Goal: Task Accomplishment & Management: Complete application form

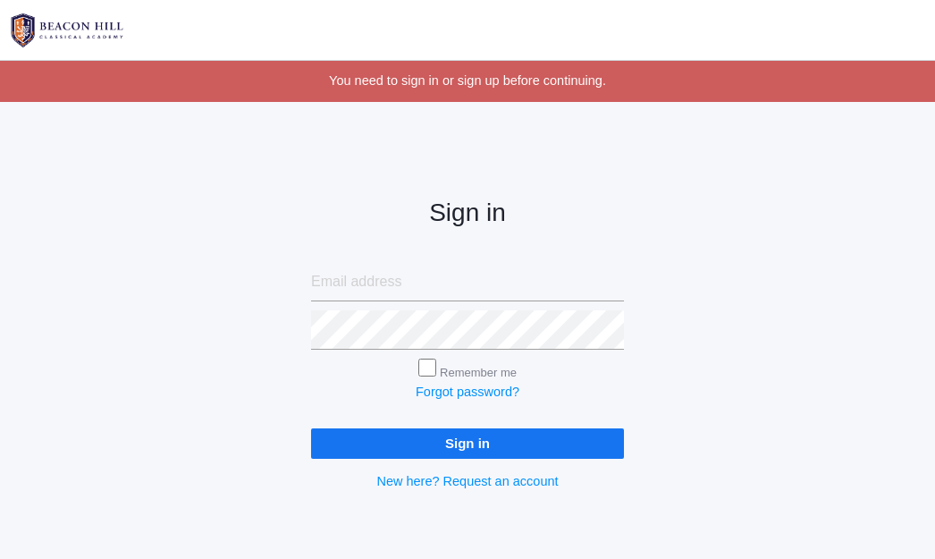
type input "[EMAIL_ADDRESS][DOMAIN_NAME]"
click at [426, 452] on input "Sign in" at bounding box center [467, 443] width 313 height 30
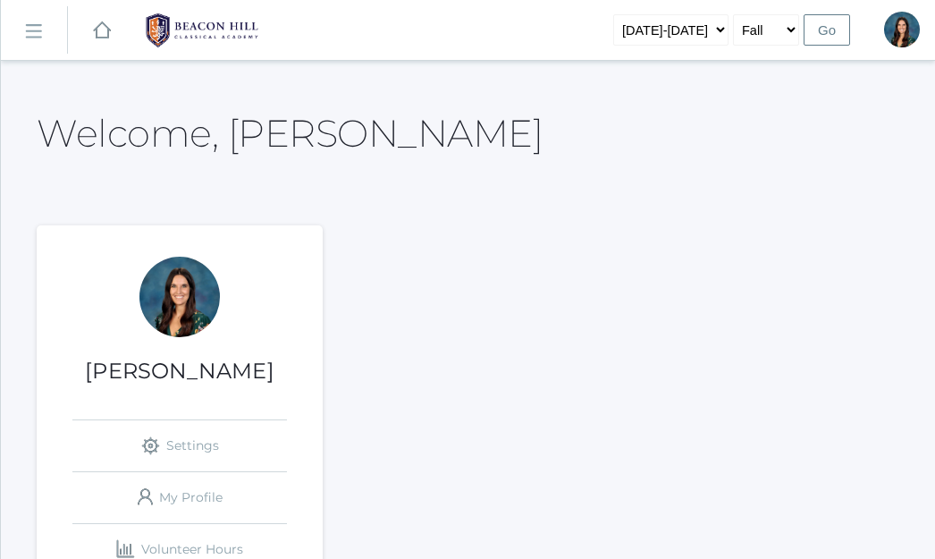
click at [17, 18] on link "icons/ui/navigation/hamburger Created with Sketch." at bounding box center [34, 30] width 66 height 48
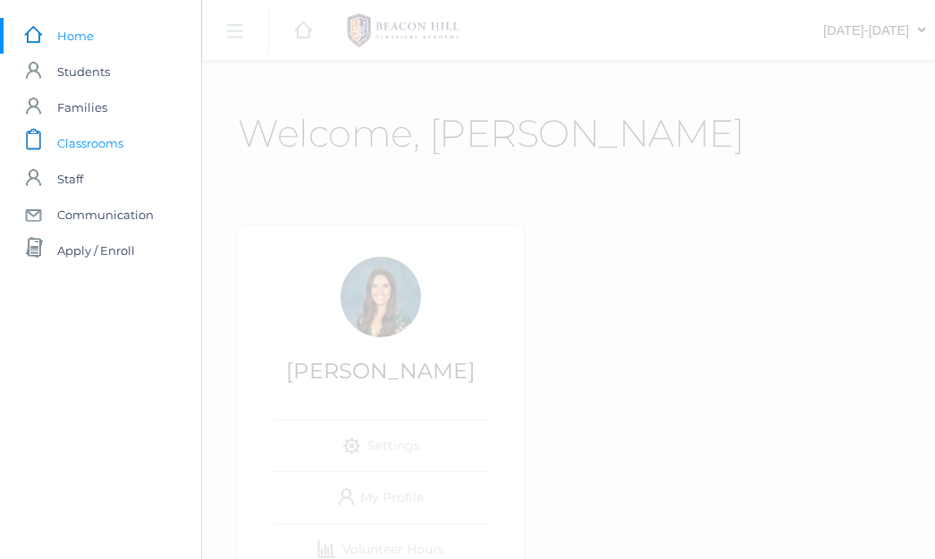
click at [88, 152] on span "Classrooms" at bounding box center [90, 143] width 66 height 36
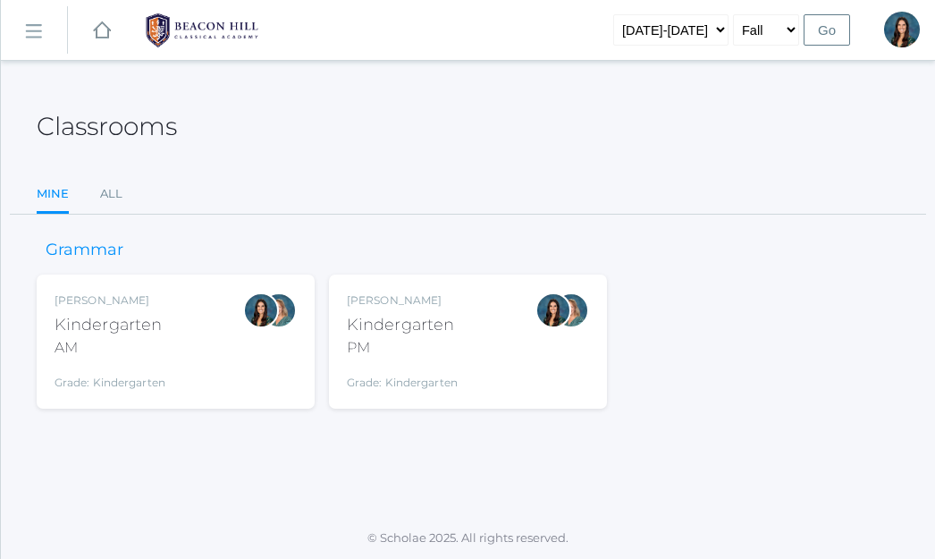
click at [131, 339] on div "AM" at bounding box center [110, 347] width 111 height 21
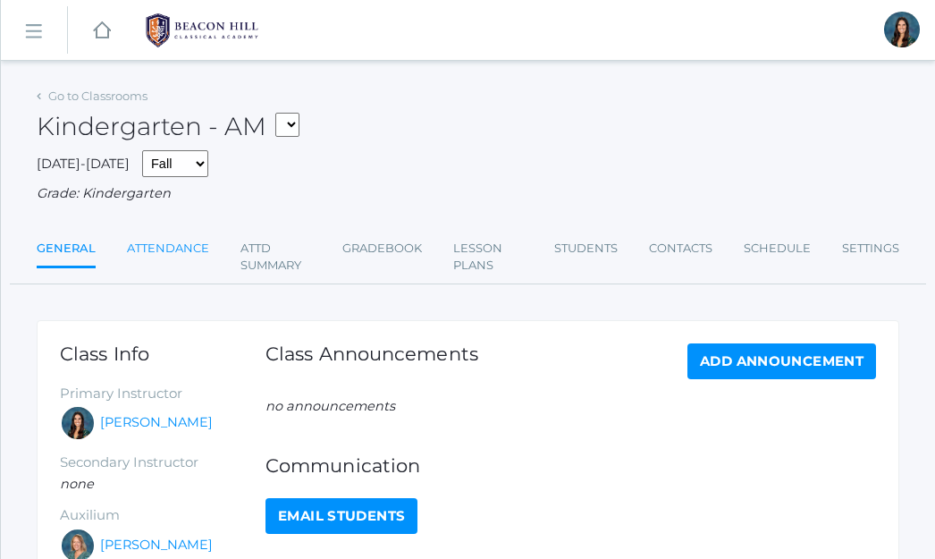
click at [169, 253] on link "Attendance" at bounding box center [168, 249] width 82 height 36
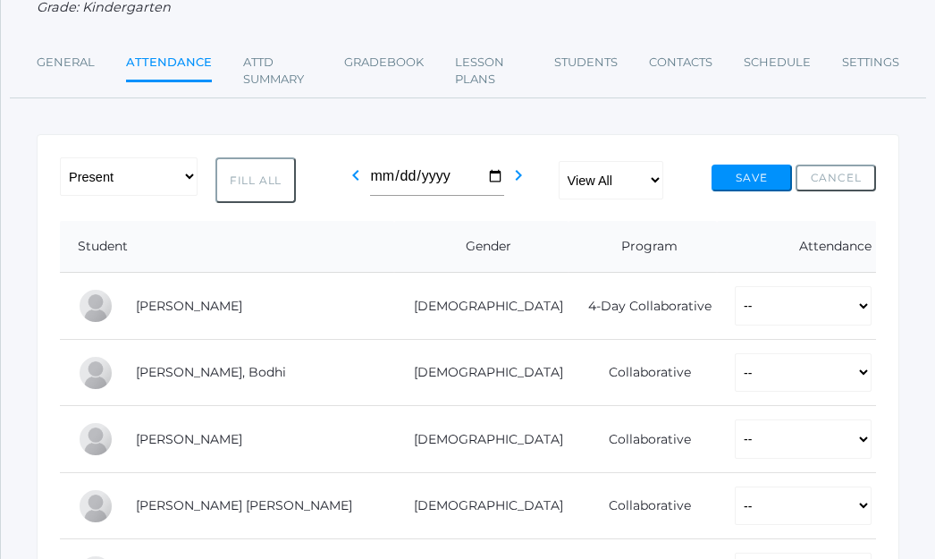
scroll to position [197, 0]
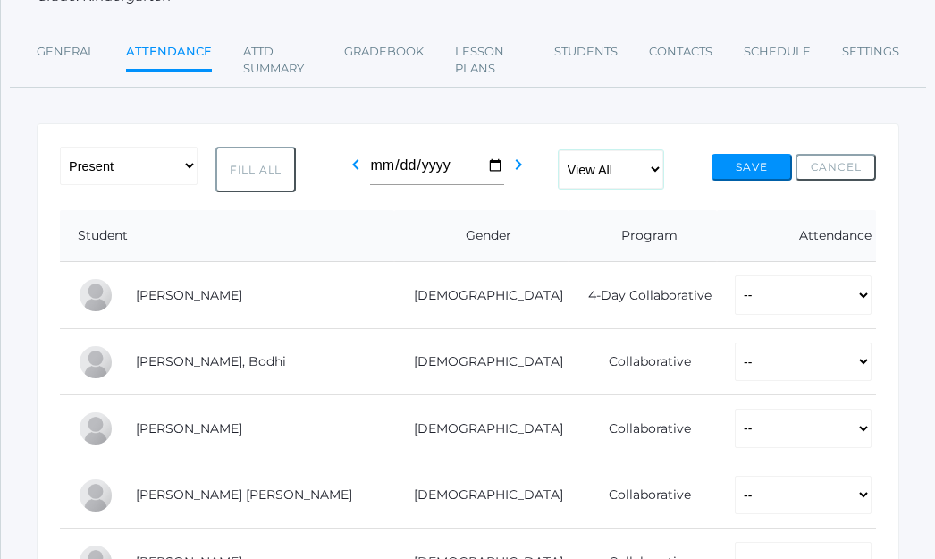
click at [604, 166] on select "View All Full-Time 4-Day Collaborative" at bounding box center [611, 169] width 105 height 39
select select "collaborative"
click at [561, 150] on select "View All Full-Time 4-Day Collaborative" at bounding box center [611, 169] width 105 height 39
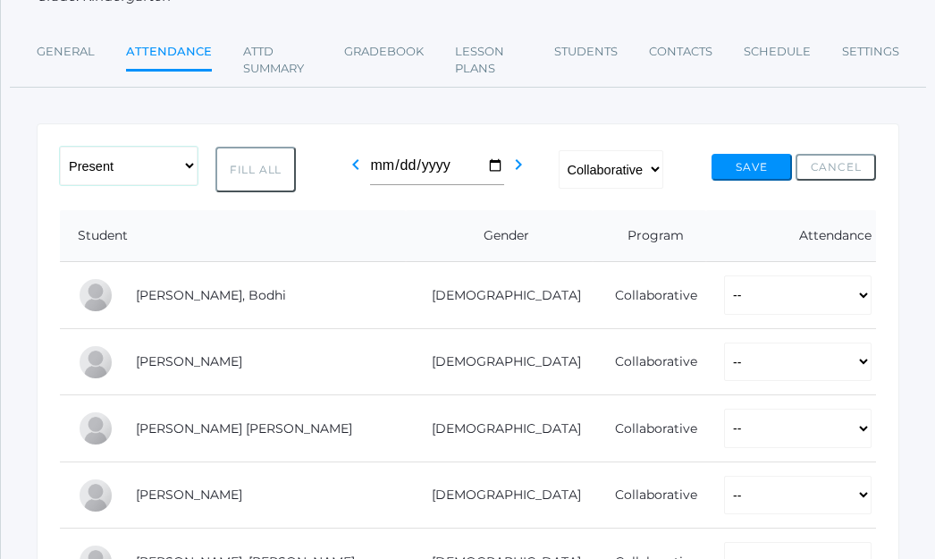
click at [168, 158] on select "-- Present Present-At-Home Tardy Excused Tardy Unexcused Absent Excused Absent …" at bounding box center [129, 166] width 138 height 39
select select "PH"
click at [60, 147] on select "-- Present Present-At-Home Tardy Excused Tardy Unexcused Absent Excused Absent …" at bounding box center [129, 166] width 138 height 39
click at [274, 168] on button "Fill All" at bounding box center [255, 170] width 80 height 46
select select "PH"
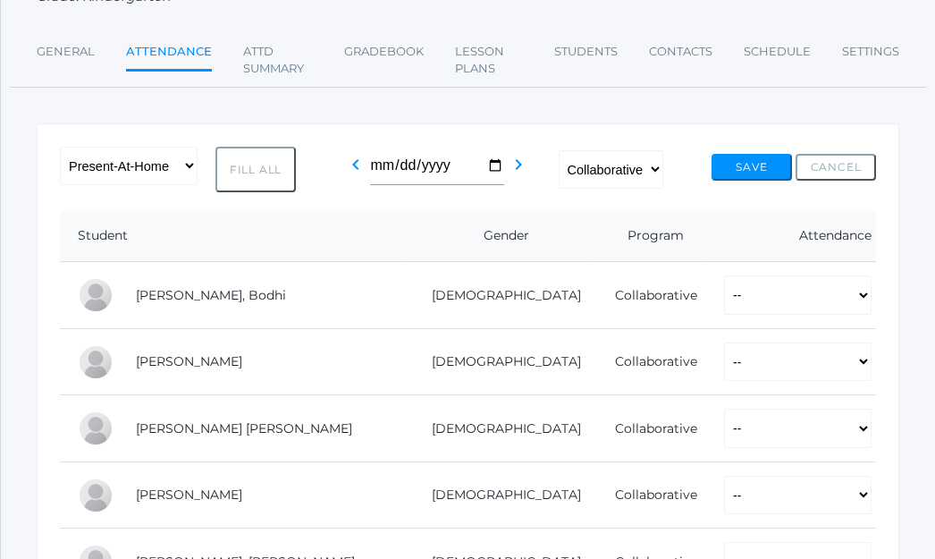
select select "PH"
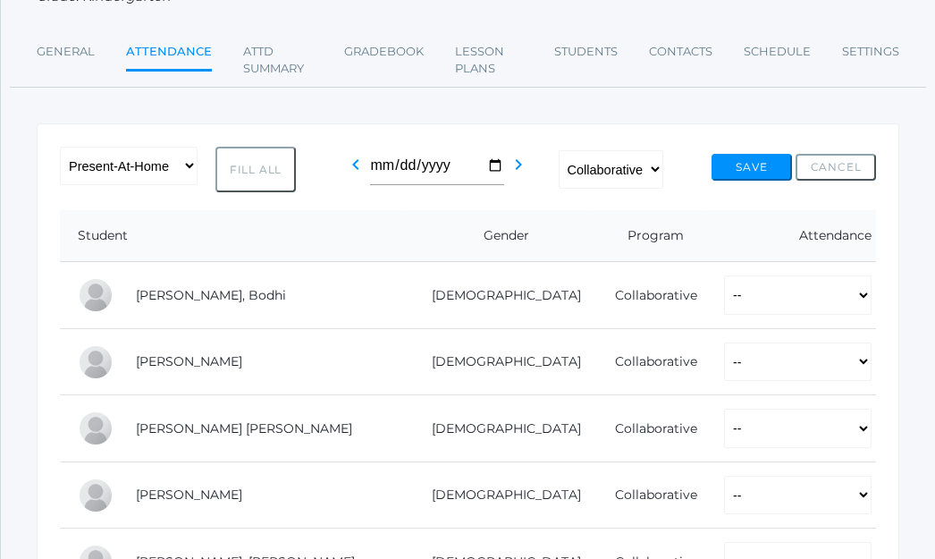
select select "PH"
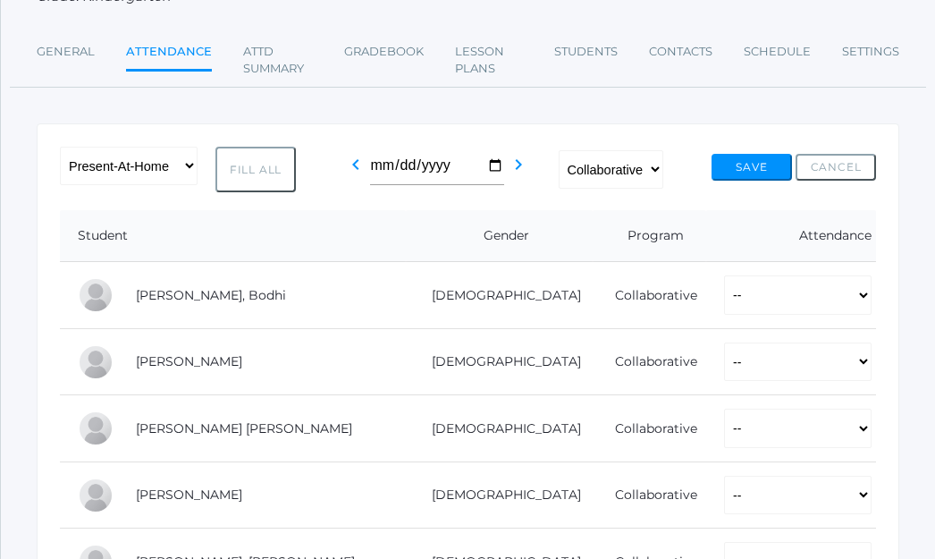
select select "PH"
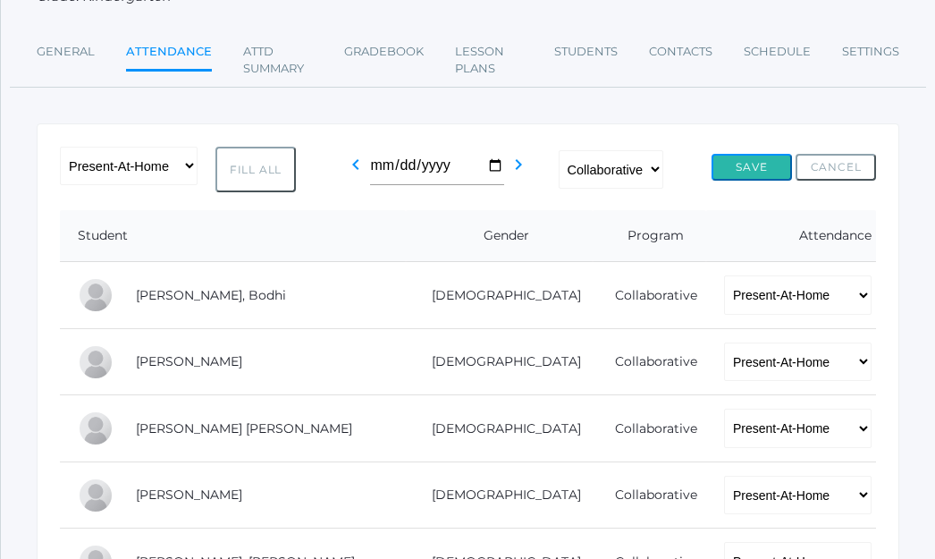
click at [761, 172] on button "Save" at bounding box center [752, 167] width 80 height 27
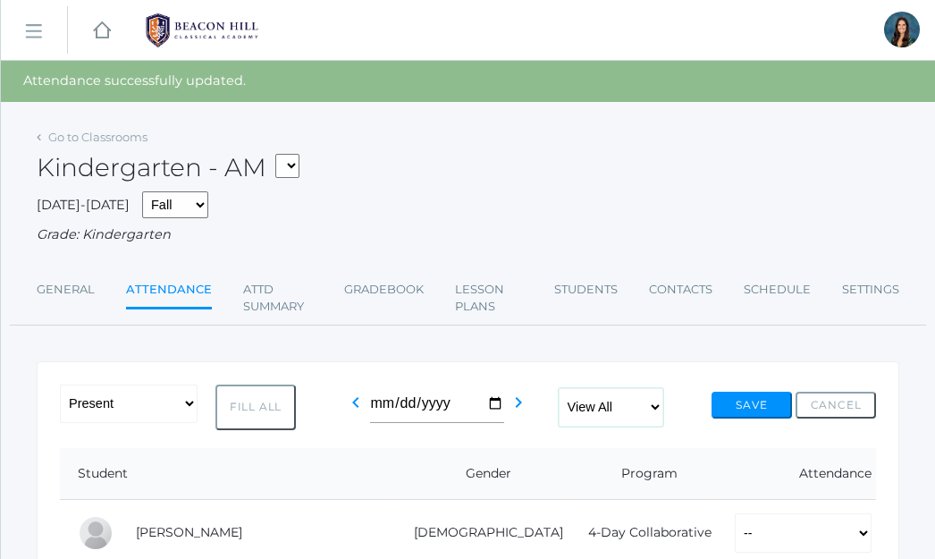
click at [601, 418] on select "View All Full-Time 4-Day Collaborative" at bounding box center [611, 407] width 105 height 39
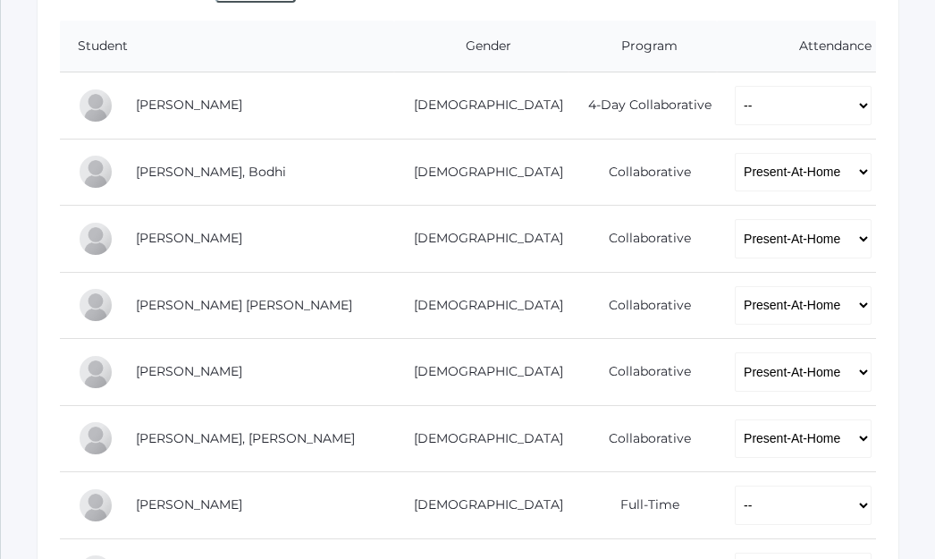
scroll to position [415, 0]
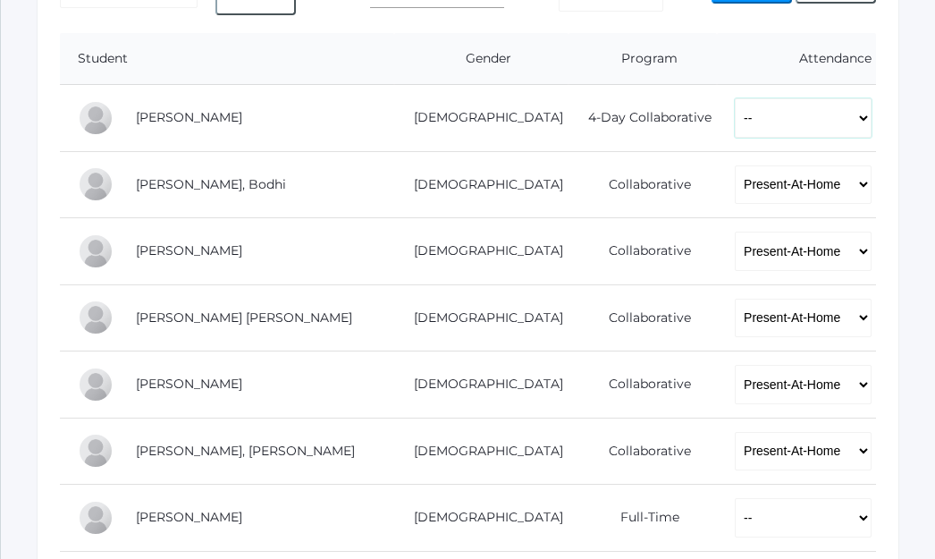
click at [742, 122] on select "-- Present Present-At-Home Tardy Excused Tardy Unexcused Absent Excused Absent …" at bounding box center [803, 117] width 137 height 39
select select "PH"
click at [735, 98] on select "-- Present Present-At-Home Tardy Excused Tardy Unexcused Absent Excused Absent …" at bounding box center [803, 117] width 137 height 39
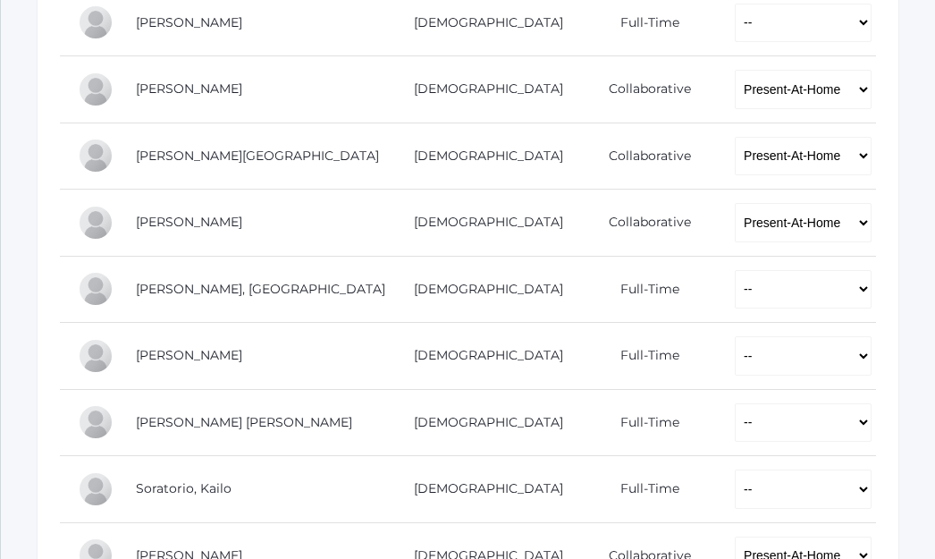
scroll to position [1110, 0]
click at [735, 364] on select "-- Present Present-At-Home Tardy Excused Tardy Unexcused Absent Excused Absent …" at bounding box center [803, 354] width 137 height 39
select select "PH"
click at [735, 335] on select "-- Present Present-At-Home Tardy Excused Tardy Unexcused Absent Excused Absent …" at bounding box center [803, 354] width 137 height 39
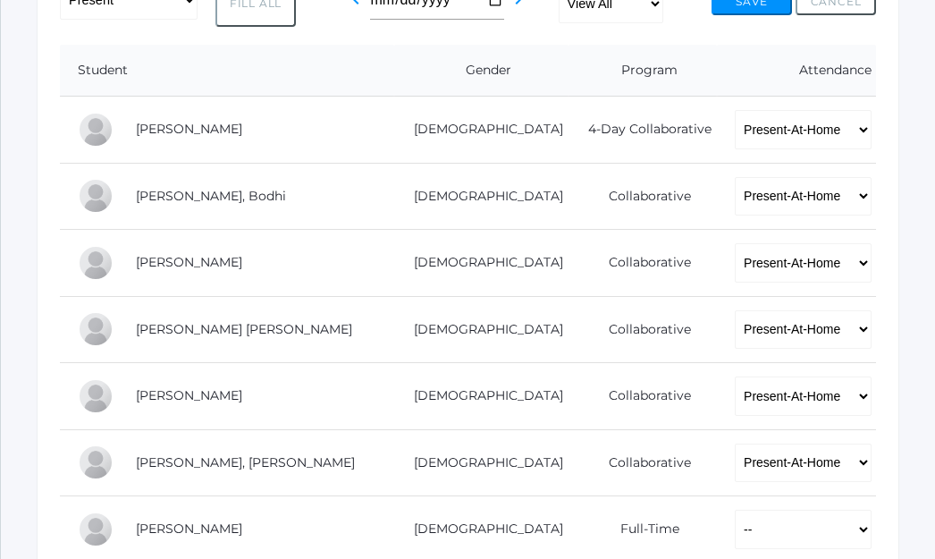
scroll to position [0, 0]
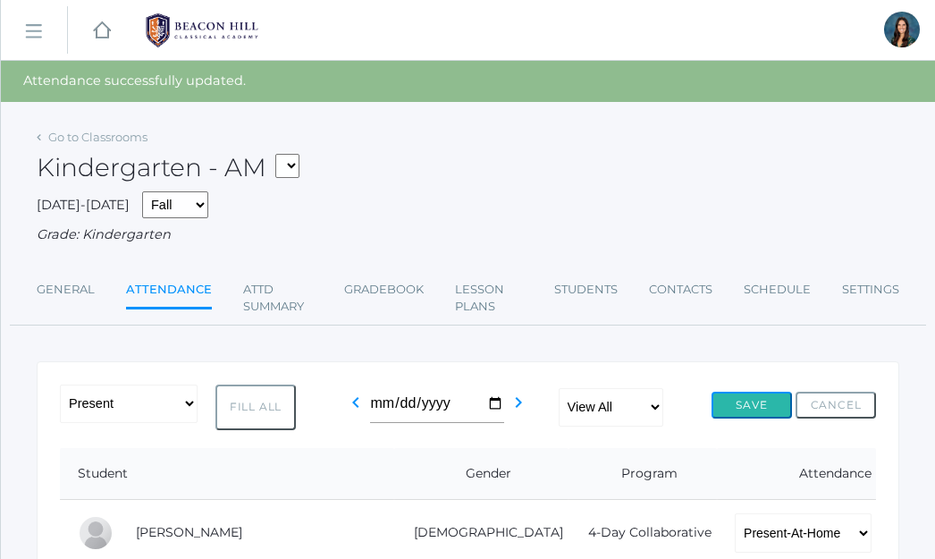
click at [759, 401] on button "Save" at bounding box center [752, 405] width 80 height 27
click at [297, 166] on select "*KIND - Kindergarten AM *KIND - Kindergarten PM" at bounding box center [287, 166] width 24 height 24
select select "2131"
click at [281, 154] on select "*KIND - Kindergarten AM *KIND - Kindergarten PM" at bounding box center [287, 166] width 24 height 24
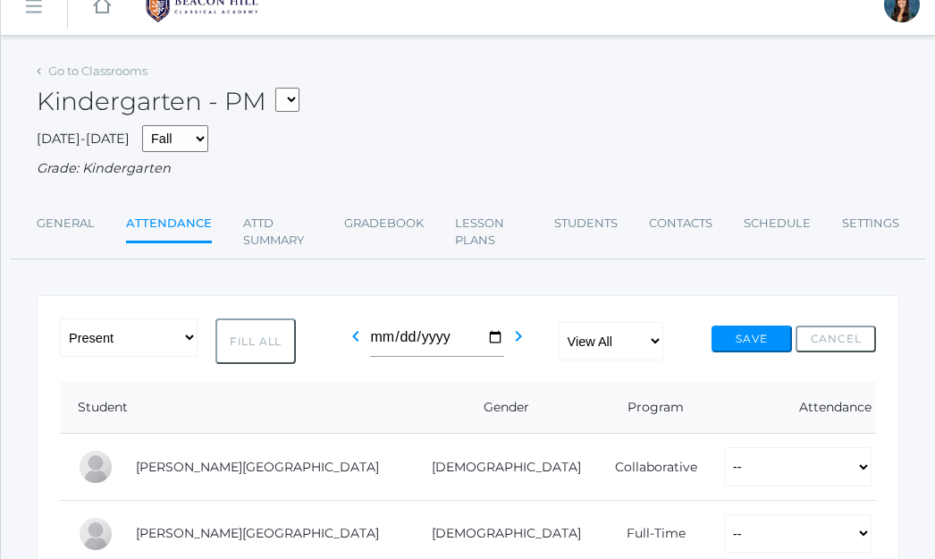
scroll to position [206, 0]
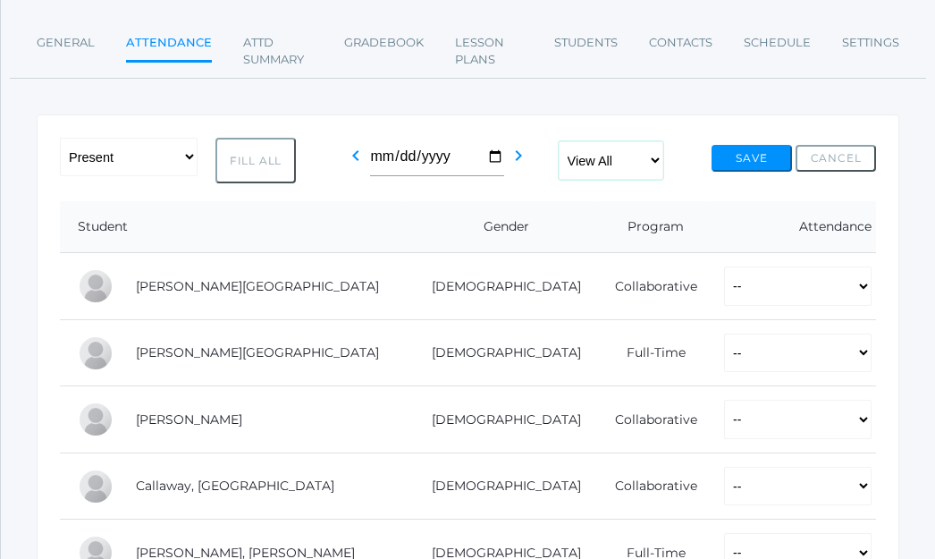
click at [617, 159] on select "View All Full-Time 4-Day Collaborative" at bounding box center [611, 160] width 105 height 39
select select "collaborative"
click at [561, 141] on select "View All Full-Time 4-Day Collaborative" at bounding box center [611, 160] width 105 height 39
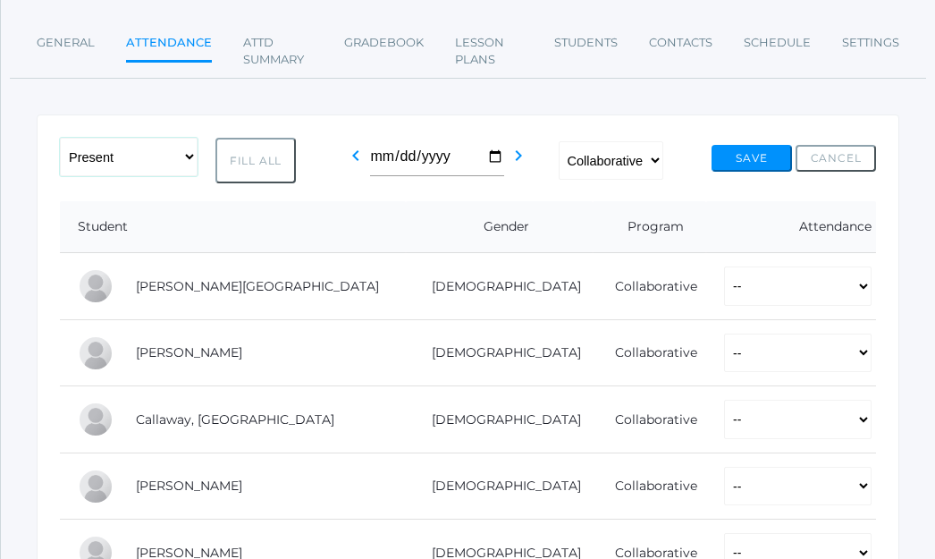
click at [159, 146] on select "-- Present Present-At-Home Tardy Excused Tardy Unexcused Absent Excused Absent …" at bounding box center [129, 157] width 138 height 39
select select "PH"
click at [60, 138] on select "-- Present Present-At-Home Tardy Excused Tardy Unexcused Absent Excused Absent …" at bounding box center [129, 157] width 138 height 39
click at [279, 166] on button "Fill All" at bounding box center [255, 161] width 80 height 46
select select "PH"
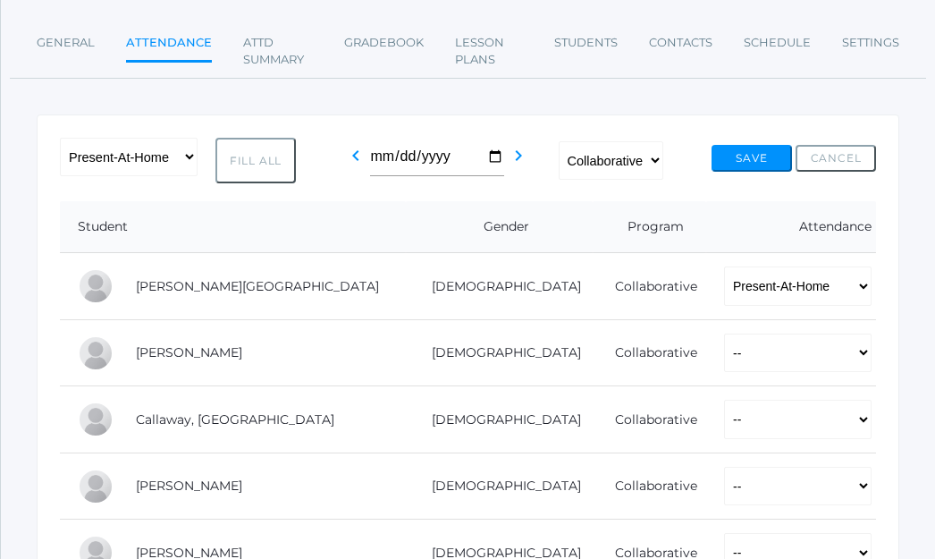
select select "PH"
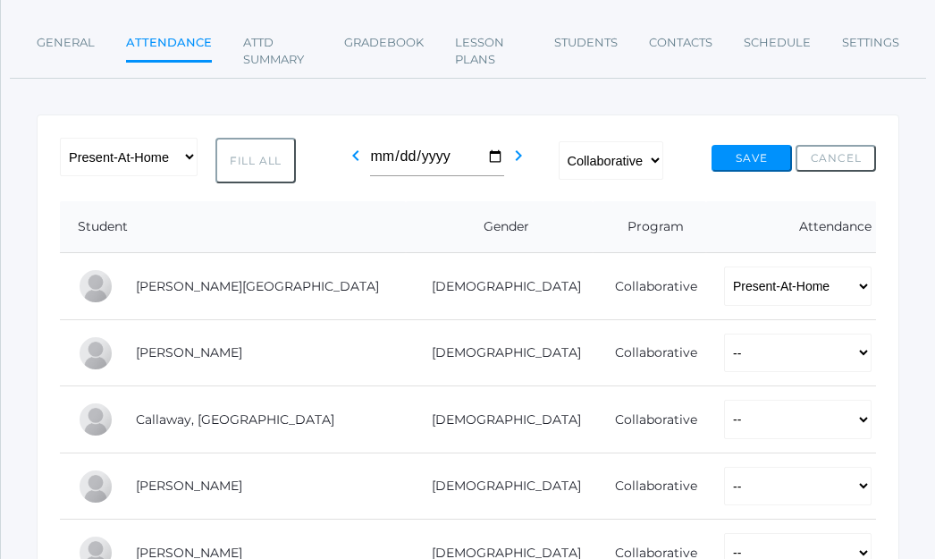
select select "PH"
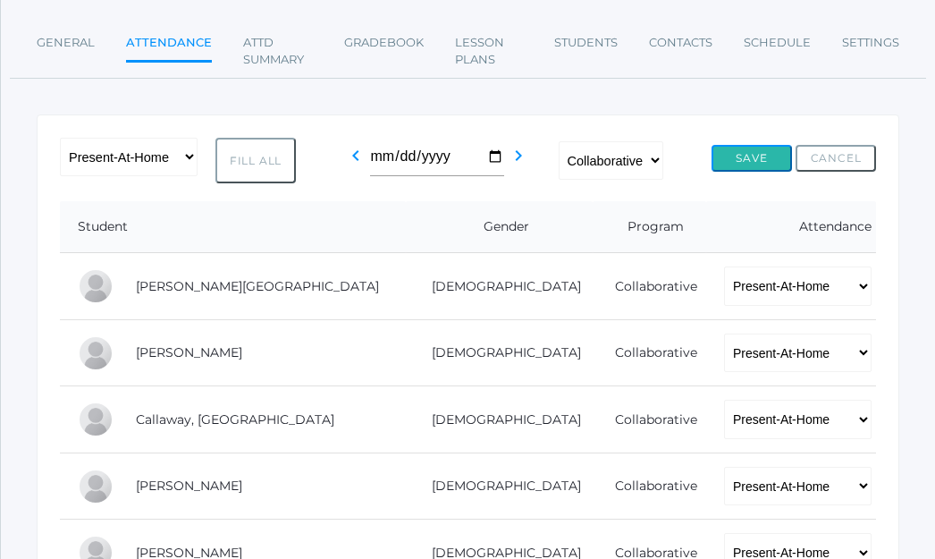
click at [745, 155] on button "Save" at bounding box center [752, 158] width 80 height 27
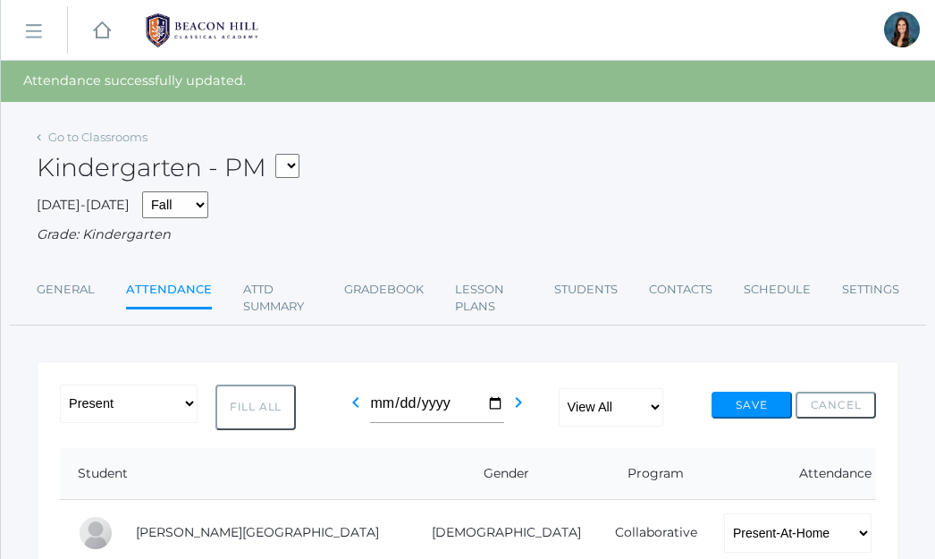
click at [290, 166] on select "*KIND - Kindergarten AM *KIND - Kindergarten PM" at bounding box center [287, 166] width 24 height 24
select select "1957"
click at [281, 154] on select "*KIND - Kindergarten AM *KIND - Kindergarten PM" at bounding box center [287, 166] width 24 height 24
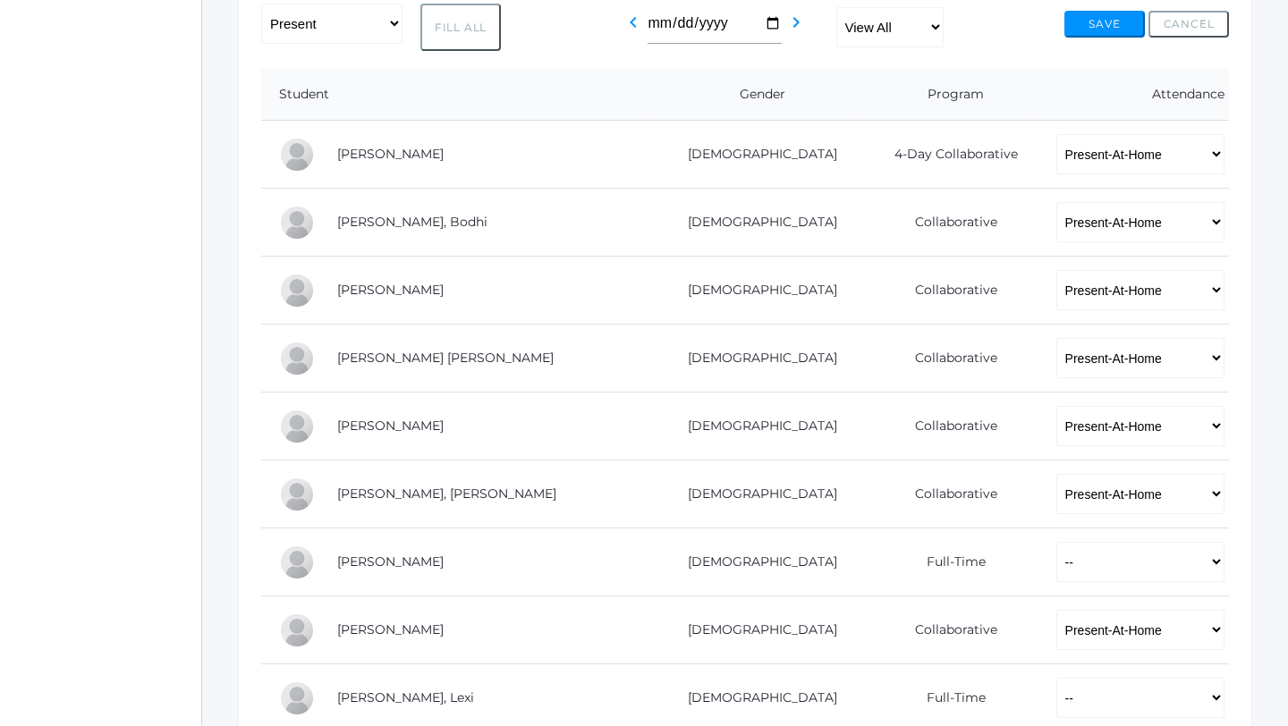
scroll to position [374, 0]
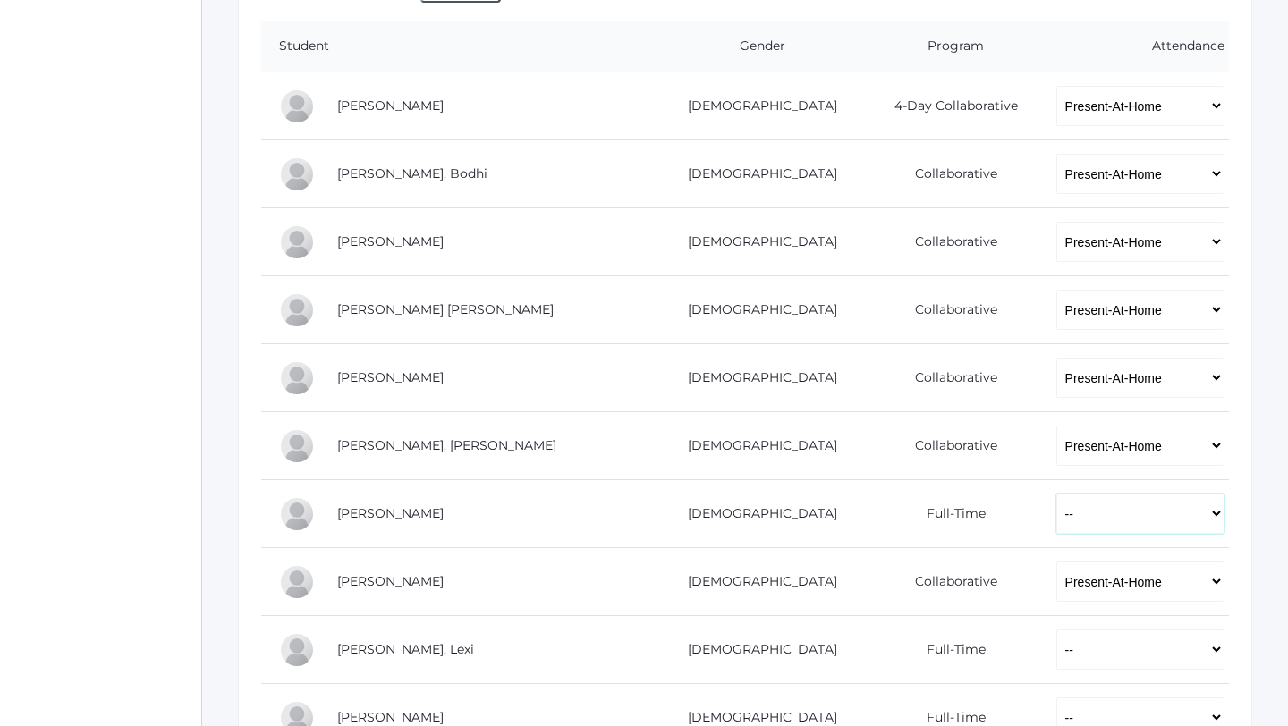
click at [934, 521] on select "-- Present Present-At-Home Tardy Excused Tardy Unexcused Absent Excused Absent …" at bounding box center [1140, 514] width 168 height 40
select select "AU"
click at [934, 494] on select "-- Present Present-At-Home Tardy Excused Tardy Unexcused Absent Excused Absent …" at bounding box center [1140, 514] width 168 height 40
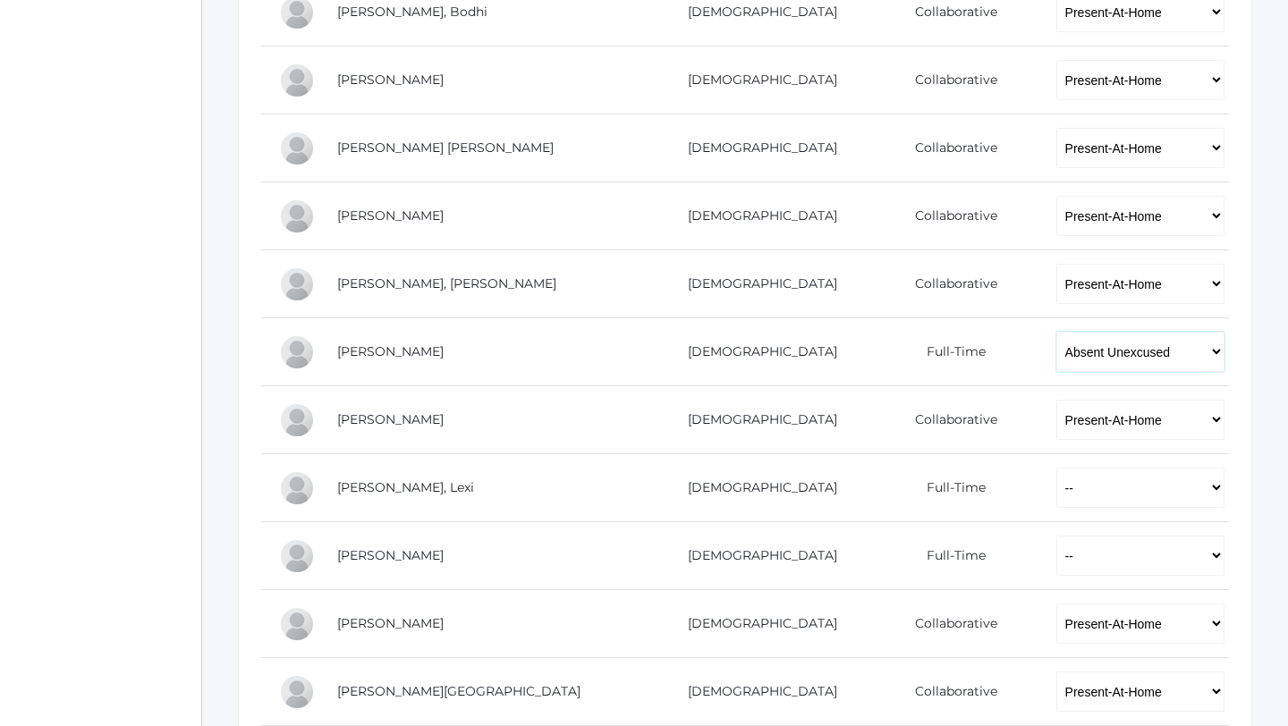
scroll to position [564, 0]
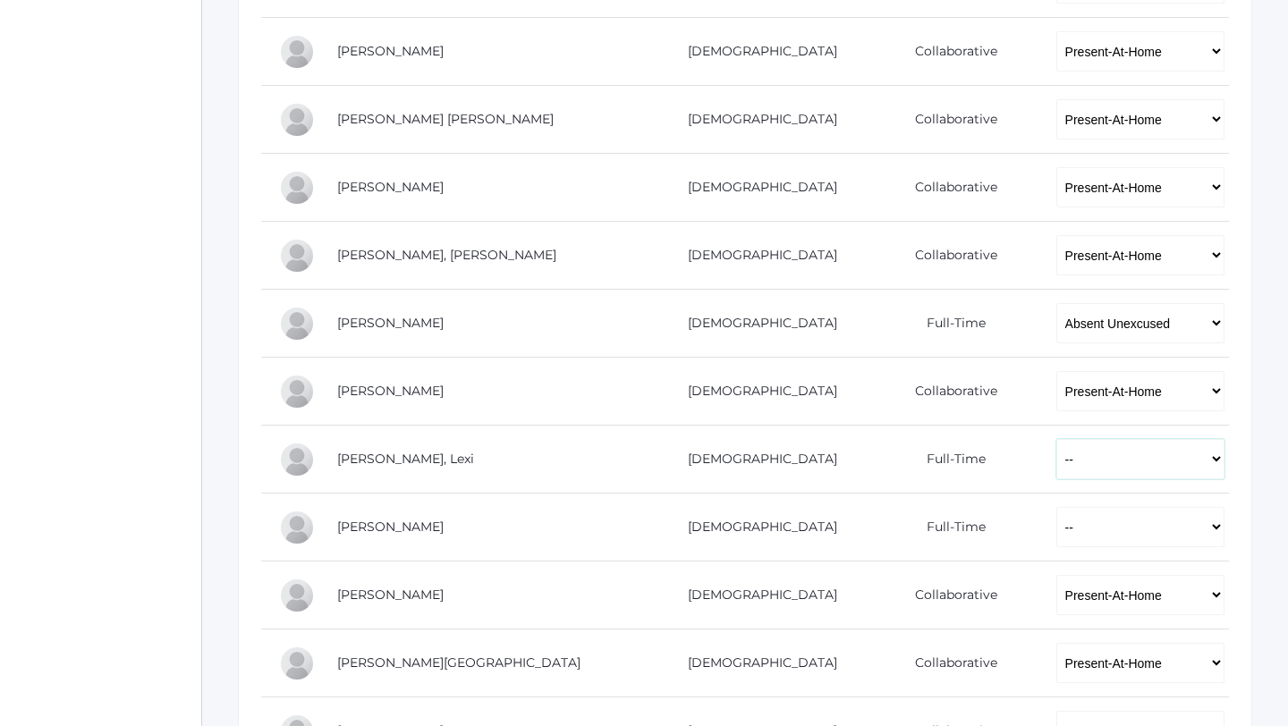
click at [934, 470] on select "-- Present Present-At-Home Tardy Excused Tardy Unexcused Absent Excused Absent …" at bounding box center [1140, 459] width 168 height 40
select select "P"
click at [934, 439] on select "-- Present Present-At-Home Tardy Excused Tardy Unexcused Absent Excused Absent …" at bounding box center [1140, 459] width 168 height 40
click at [934, 529] on select "-- Present Present-At-Home Tardy Excused Tardy Unexcused Absent Excused Absent …" at bounding box center [1140, 527] width 168 height 40
select select "P"
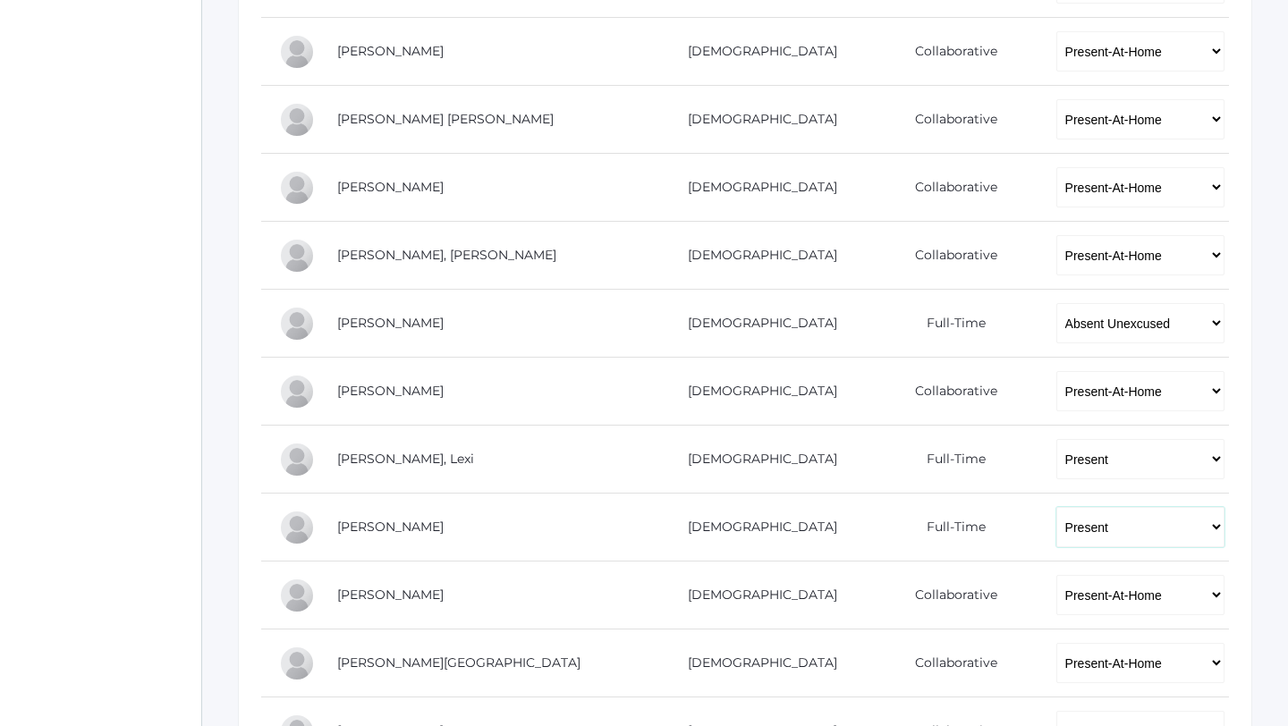
click at [934, 507] on select "-- Present Present-At-Home Tardy Excused Tardy Unexcused Absent Excused Absent …" at bounding box center [1140, 527] width 168 height 40
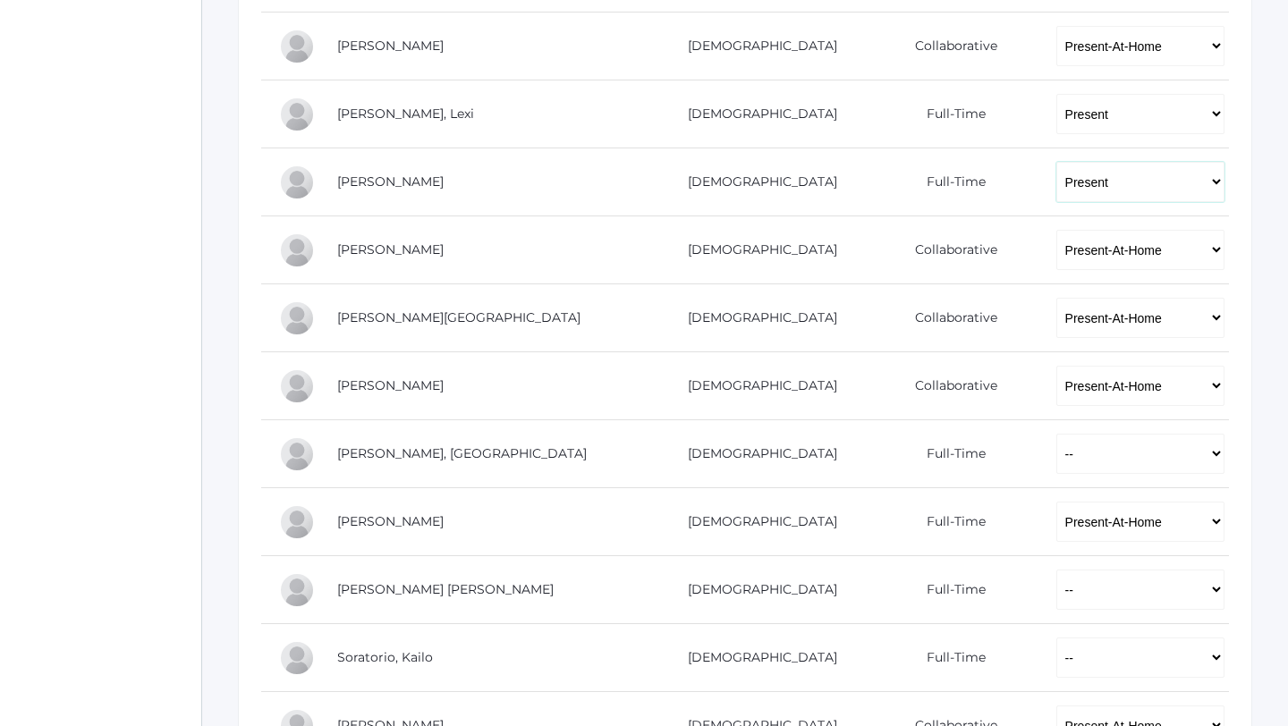
scroll to position [913, 0]
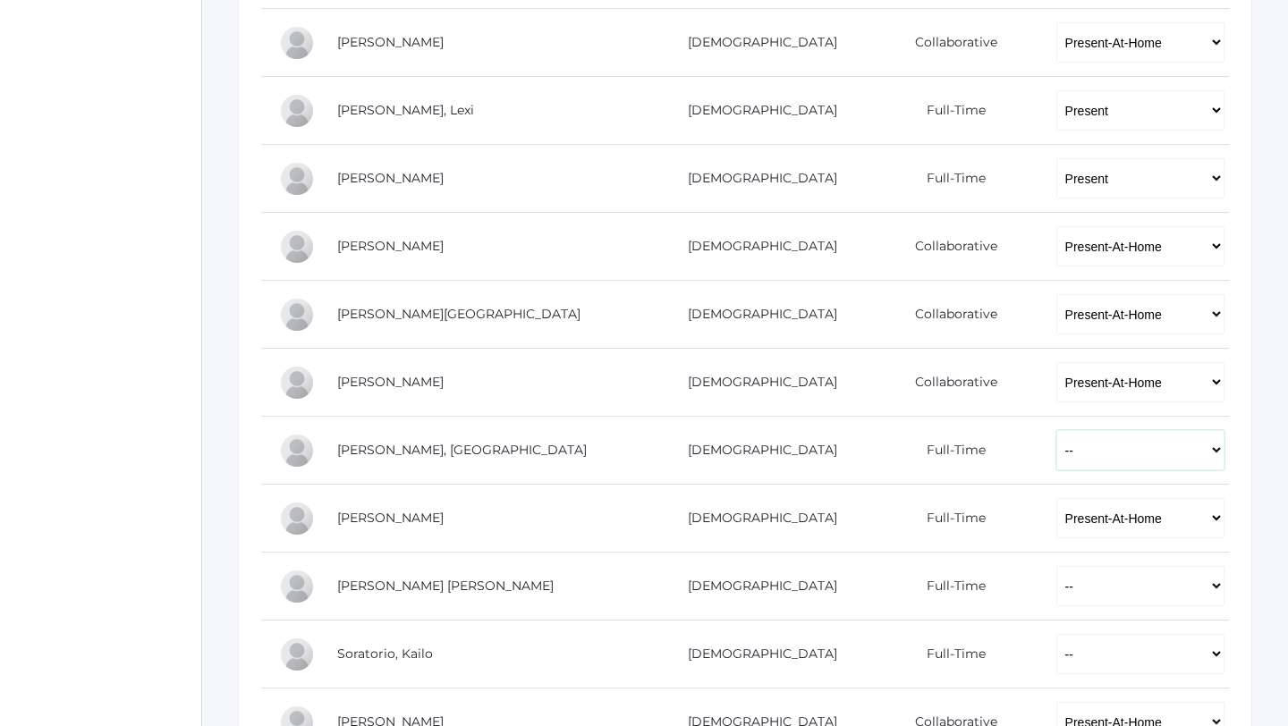
click at [934, 454] on select "-- Present Present-At-Home Tardy Excused Tardy Unexcused Absent Excused Absent …" at bounding box center [1140, 450] width 168 height 40
select select "TU"
click at [934, 430] on select "-- Present Present-At-Home Tardy Excused Tardy Unexcused Absent Excused Absent …" at bounding box center [1140, 450] width 168 height 40
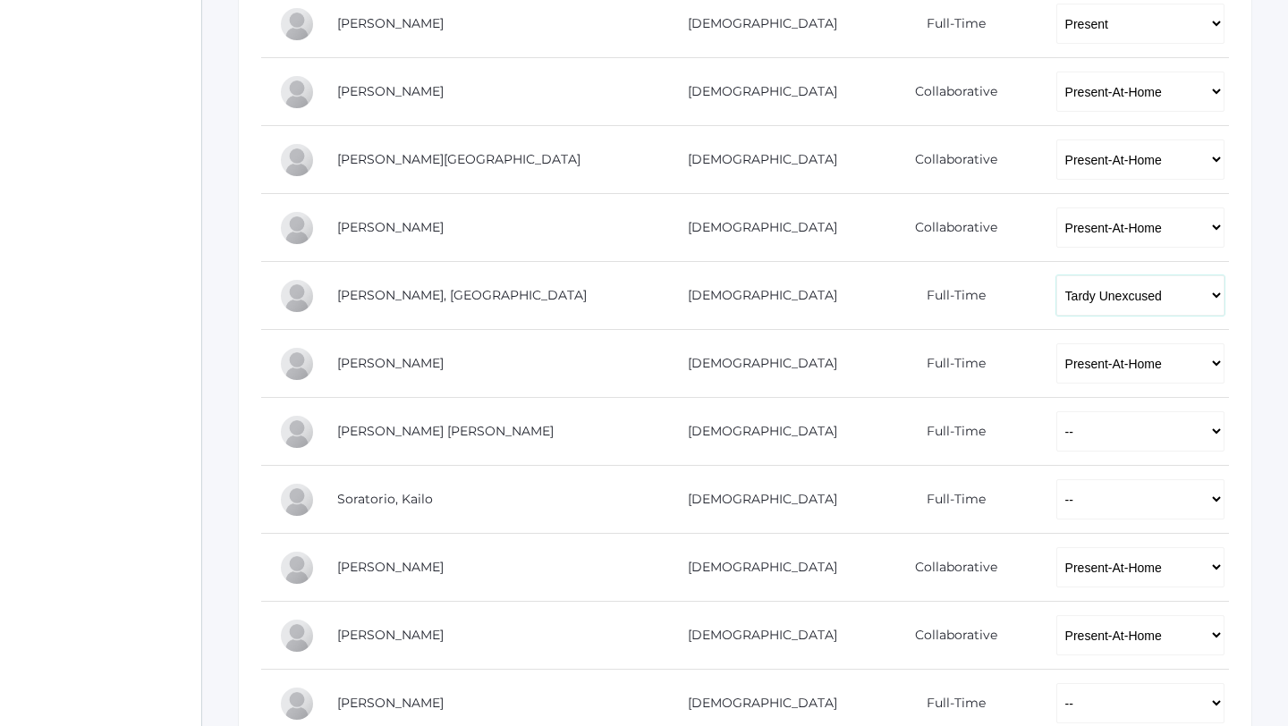
scroll to position [1068, 0]
click at [934, 443] on select "-- Present Present-At-Home Tardy Excused Tardy Unexcused Absent Excused Absent …" at bounding box center [1140, 430] width 168 height 40
select select "AU"
click at [934, 410] on select "-- Present Present-At-Home Tardy Excused Tardy Unexcused Absent Excused Absent …" at bounding box center [1140, 430] width 168 height 40
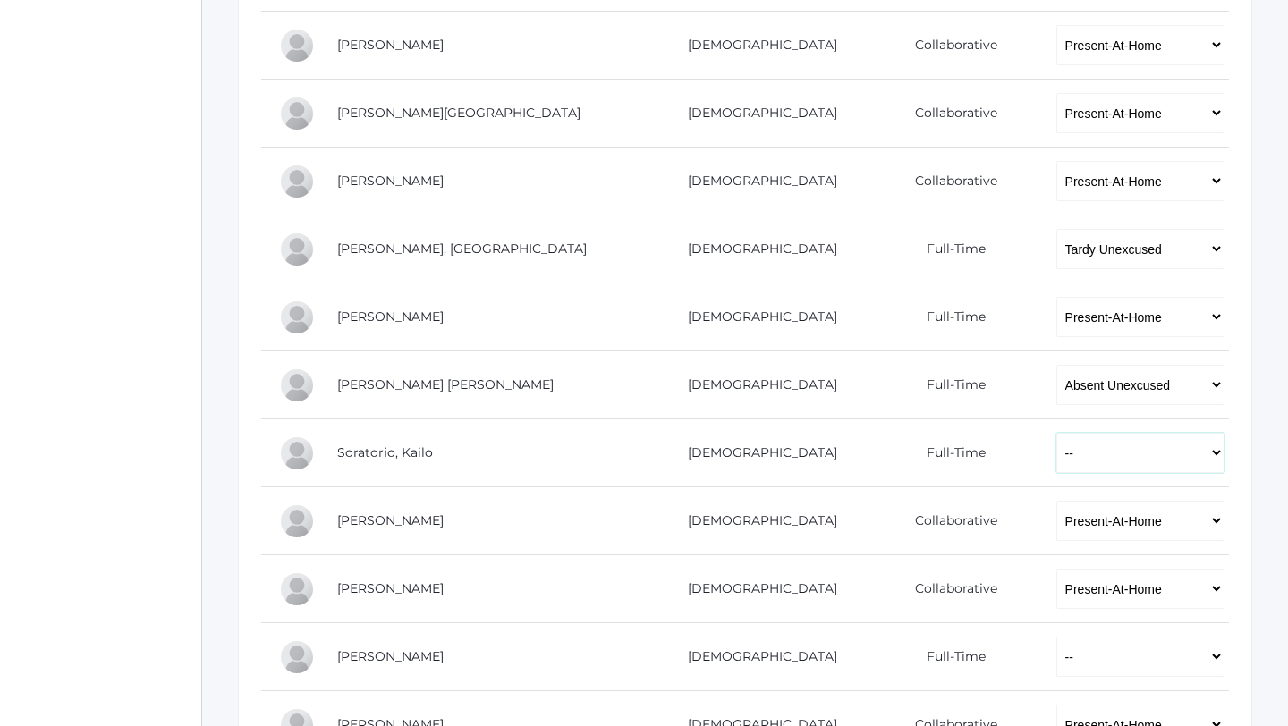
click at [934, 452] on select "-- Present Present-At-Home Tardy Excused Tardy Unexcused Absent Excused Absent …" at bounding box center [1140, 453] width 168 height 40
select select "P"
click at [934, 433] on select "-- Present Present-At-Home Tardy Excused Tardy Unexcused Absent Excused Absent …" at bounding box center [1140, 453] width 168 height 40
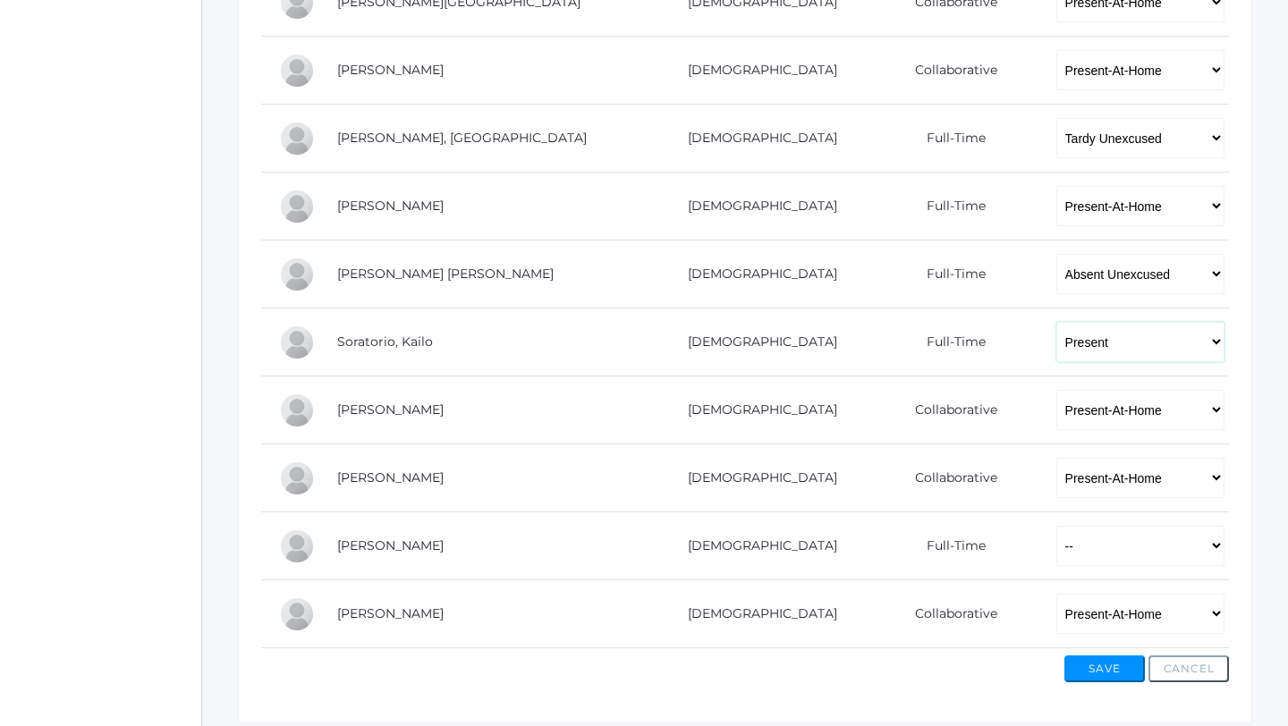
scroll to position [1288, 0]
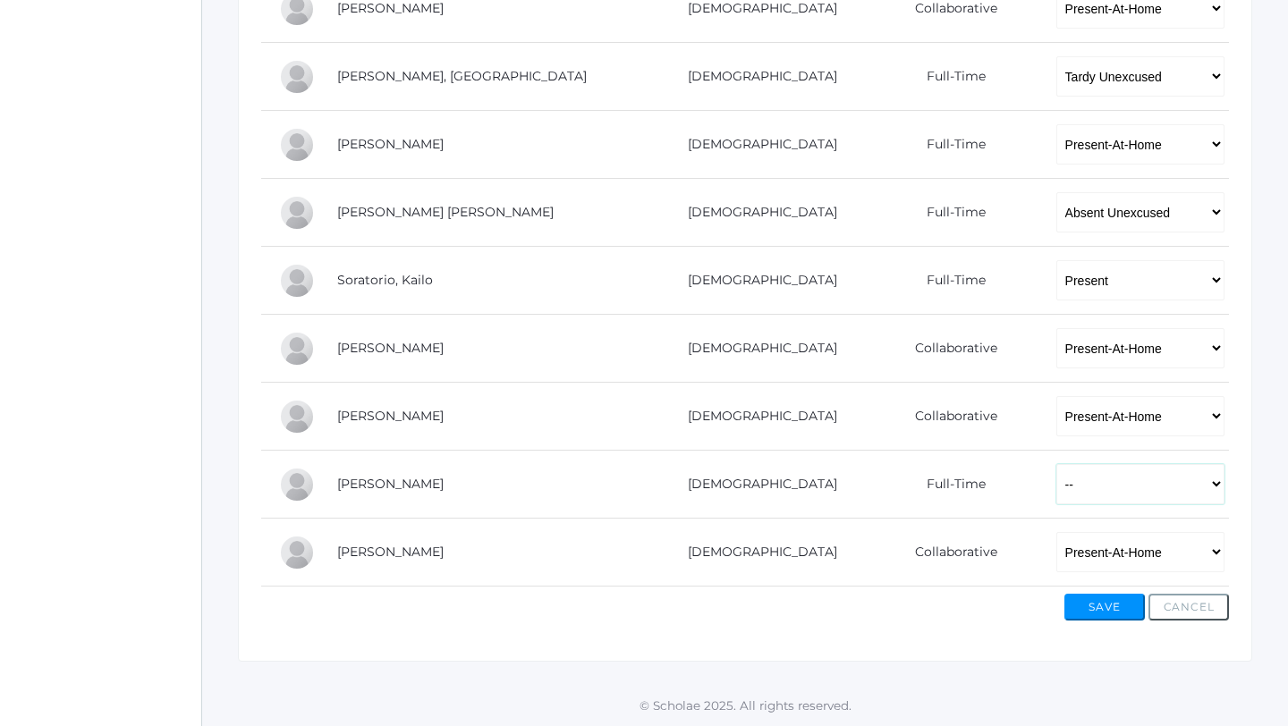
click at [934, 472] on select "-- Present Present-At-Home Tardy Excused Tardy Unexcused Absent Excused Absent …" at bounding box center [1140, 484] width 168 height 40
select select "P"
click at [934, 464] on select "-- Present Present-At-Home Tardy Excused Tardy Unexcused Absent Excused Absent …" at bounding box center [1140, 484] width 168 height 40
click at [934, 558] on button "Save" at bounding box center [1104, 607] width 80 height 27
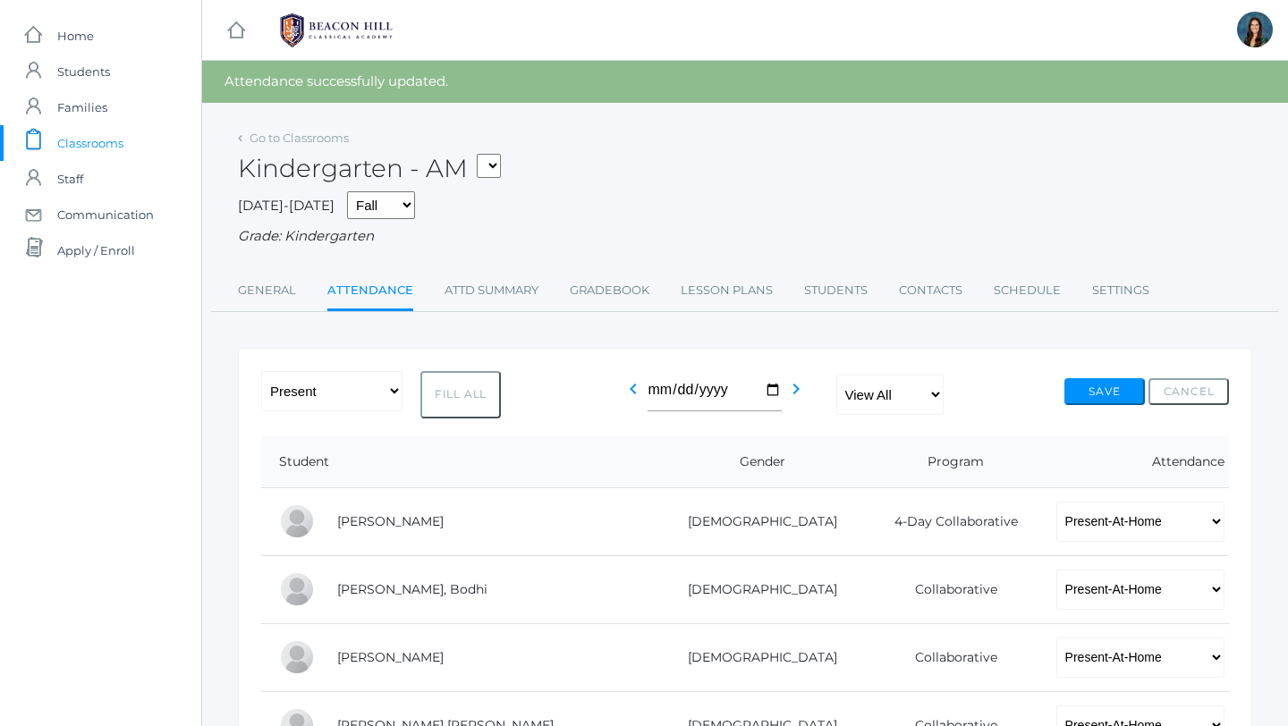
click at [492, 165] on select "*KIND - Kindergarten AM *KIND - Kindergarten PM" at bounding box center [489, 166] width 24 height 24
select select "2131"
click at [482, 154] on select "*KIND - Kindergarten AM *KIND - Kindergarten PM" at bounding box center [489, 166] width 24 height 24
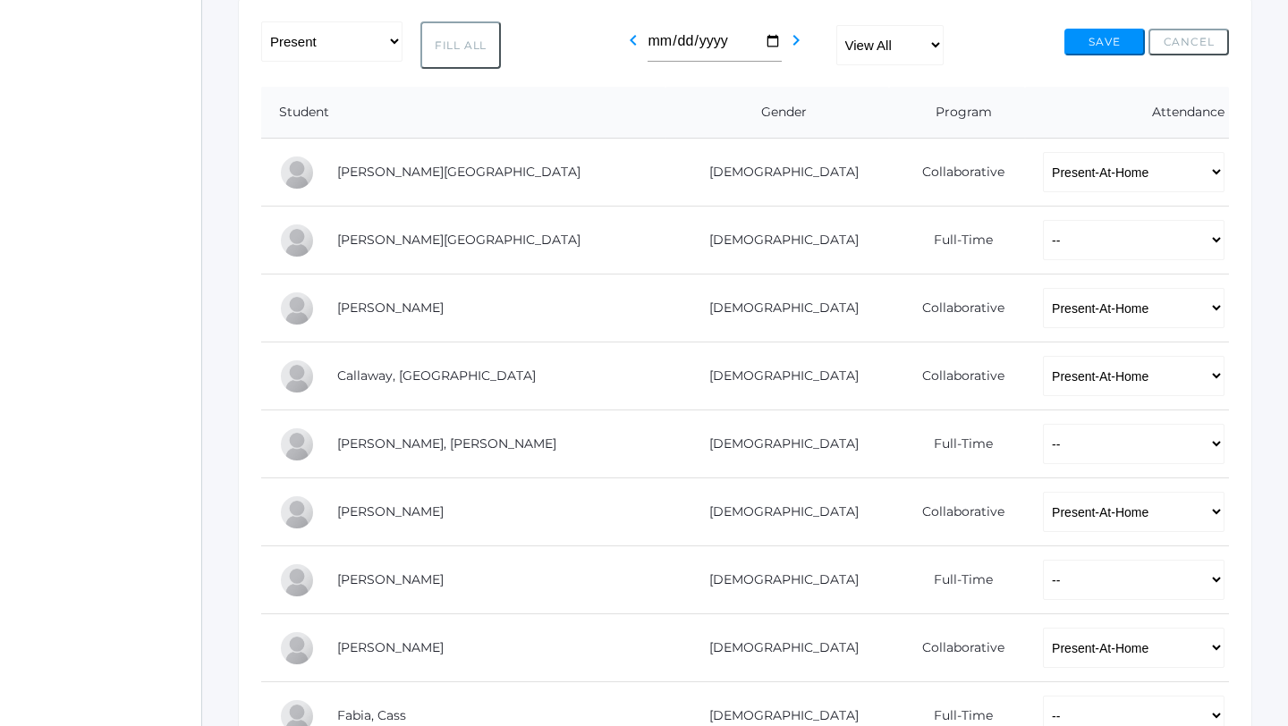
scroll to position [340, 0]
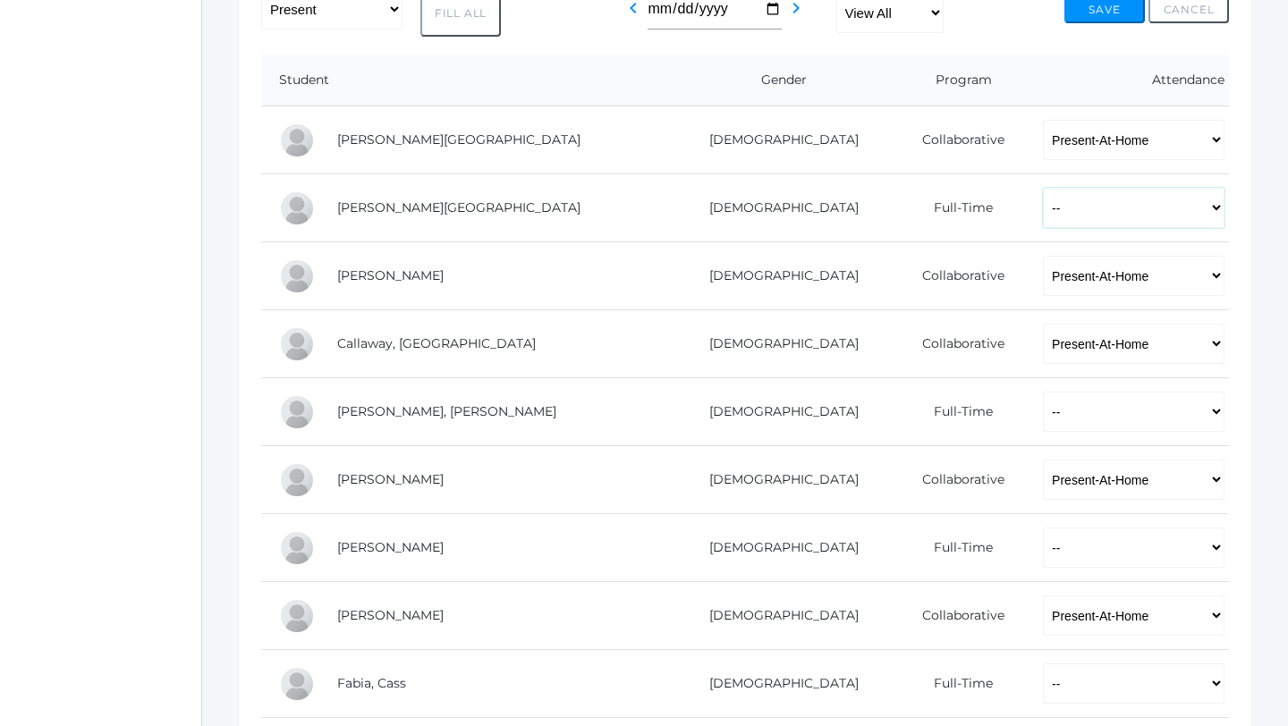
click at [1043, 216] on select "-- Present Present-At-Home Tardy Excused Tardy Unexcused Absent Excused Absent …" at bounding box center [1134, 208] width 182 height 40
select select "P"
click at [1043, 188] on select "-- Present Present-At-Home Tardy Excused Tardy Unexcused Absent Excused Absent …" at bounding box center [1134, 208] width 182 height 40
click at [1043, 418] on select "-- Present Present-At-Home Tardy Excused Tardy Unexcused Absent Excused Absent …" at bounding box center [1134, 412] width 182 height 40
select select "P"
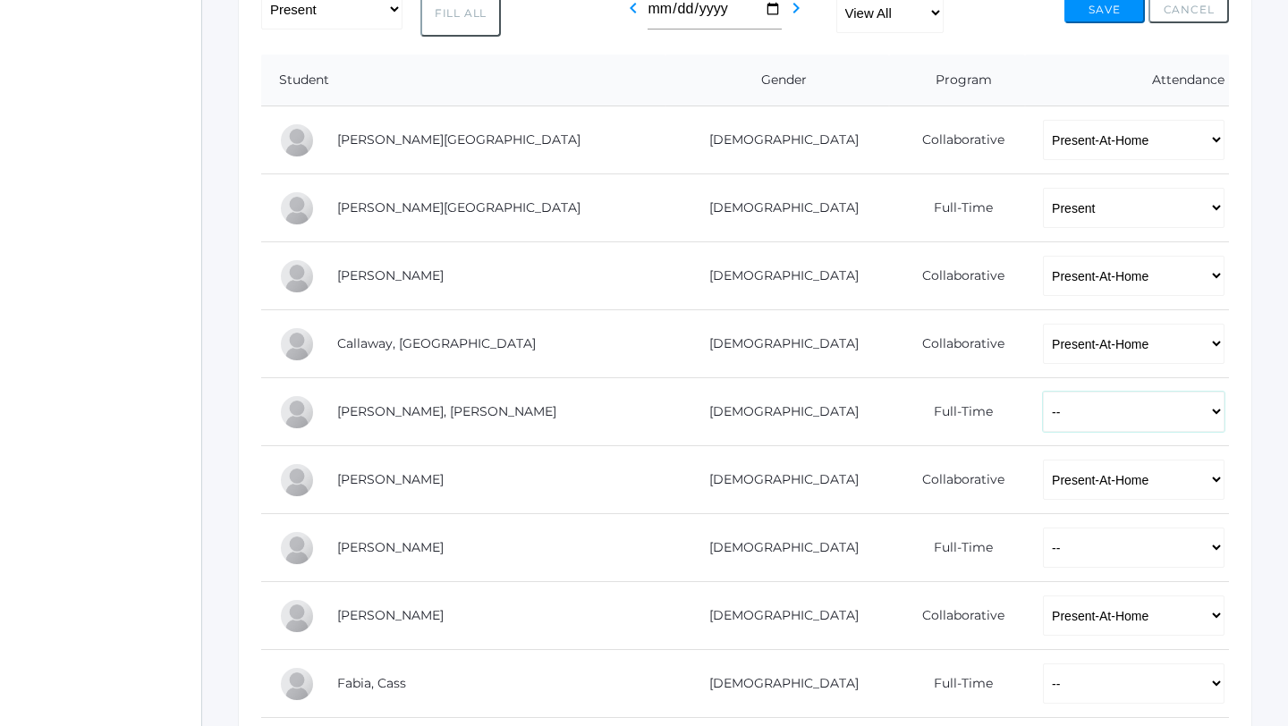
click at [1043, 392] on select "-- Present Present-At-Home Tardy Excused Tardy Unexcused Absent Excused Absent …" at bounding box center [1134, 412] width 182 height 40
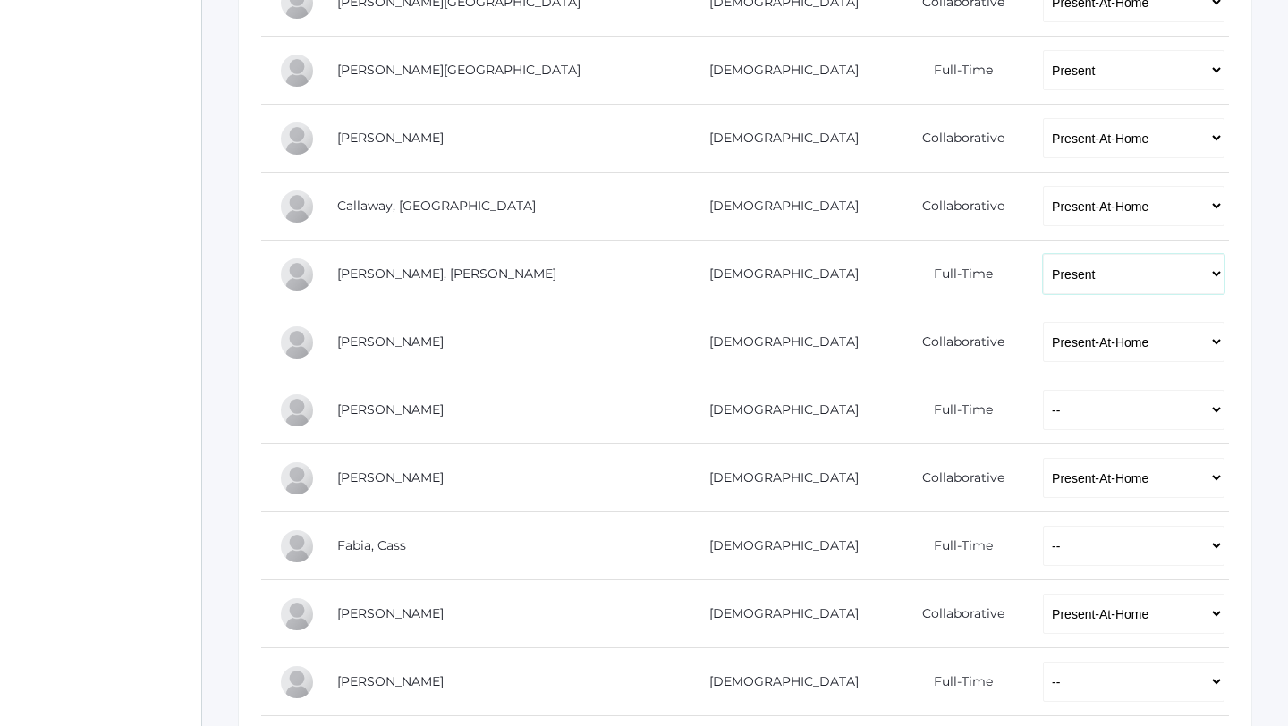
scroll to position [494, 0]
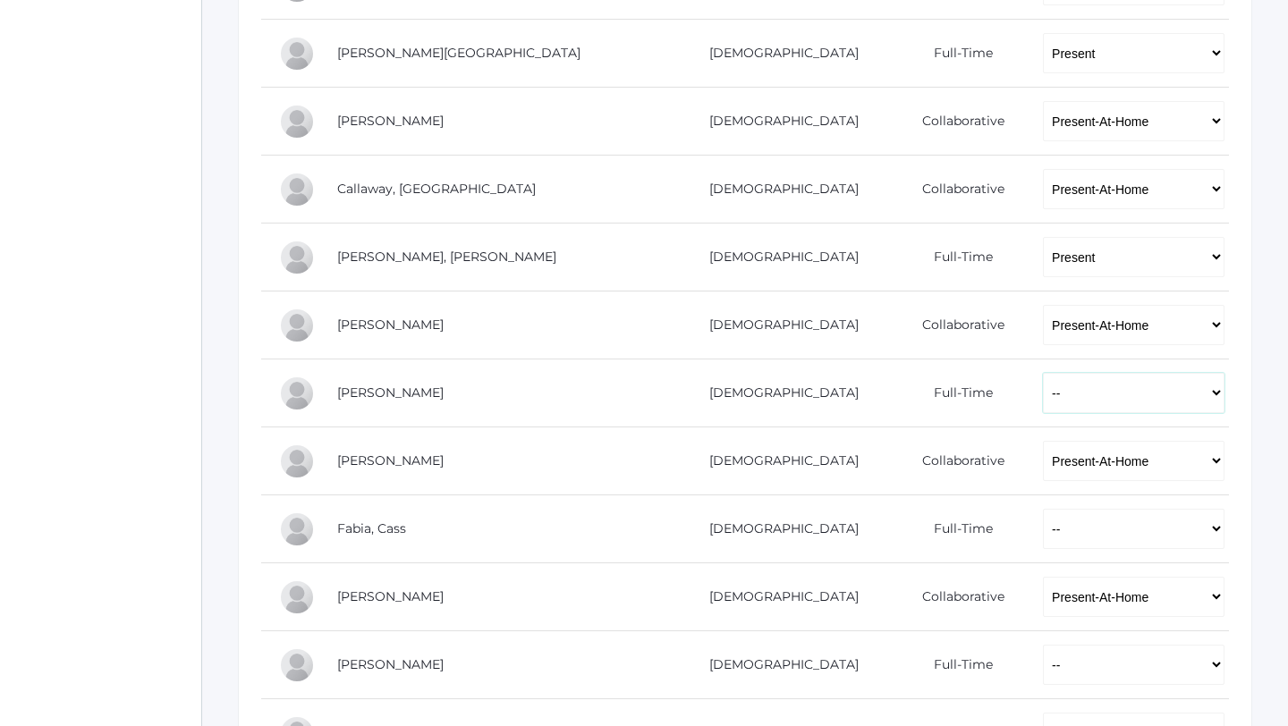
click at [1043, 391] on select "-- Present Present-At-Home Tardy Excused Tardy Unexcused Absent Excused Absent …" at bounding box center [1134, 393] width 182 height 40
select select "P"
click at [1043, 373] on select "-- Present Present-At-Home Tardy Excused Tardy Unexcused Absent Excused Absent …" at bounding box center [1134, 393] width 182 height 40
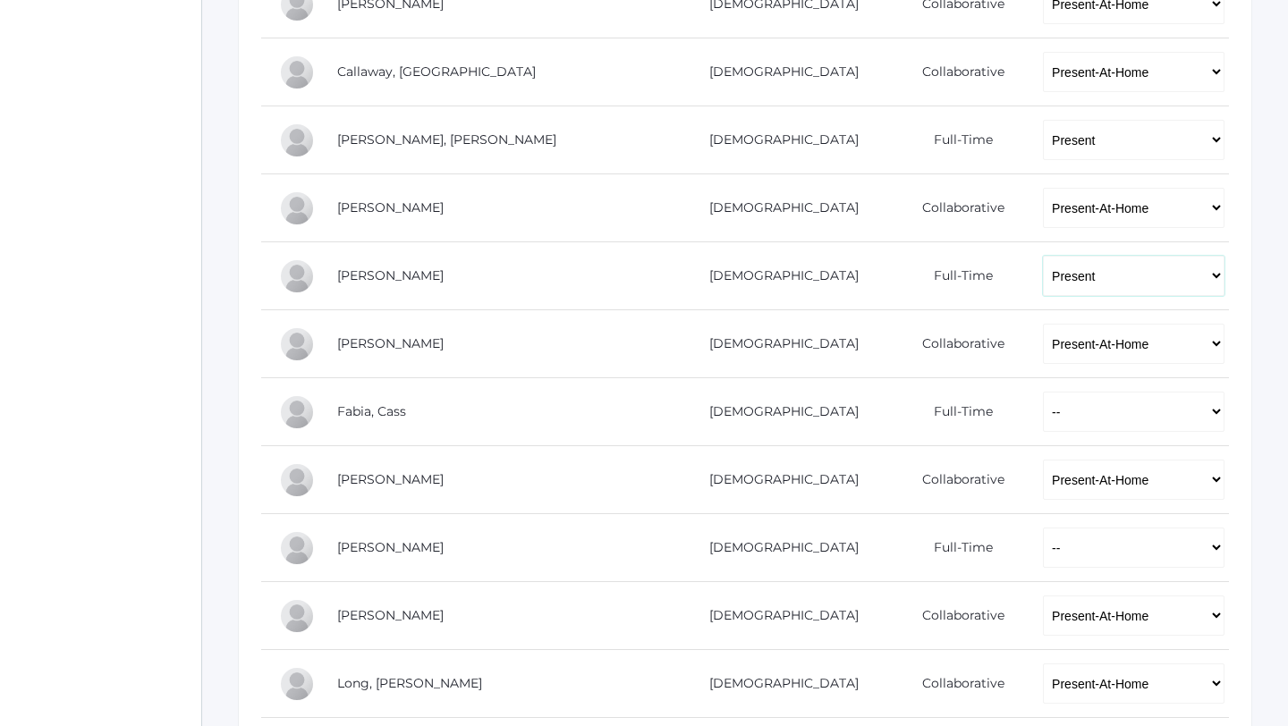
scroll to position [614, 0]
click at [1043, 414] on select "-- Present Present-At-Home Tardy Excused Tardy Unexcused Absent Excused Absent …" at bounding box center [1134, 409] width 182 height 40
select select "AE"
click at [1043, 389] on select "-- Present Present-At-Home Tardy Excused Tardy Unexcused Absent Excused Absent …" at bounding box center [1134, 409] width 182 height 40
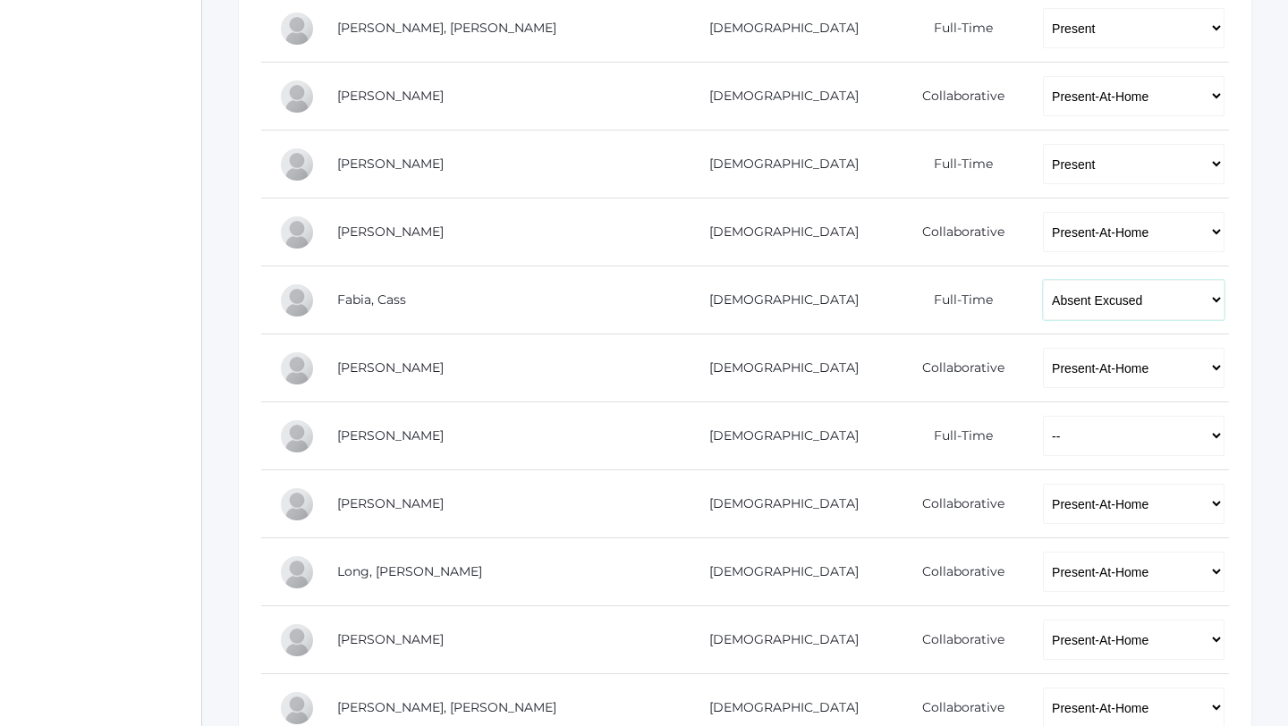
scroll to position [729, 0]
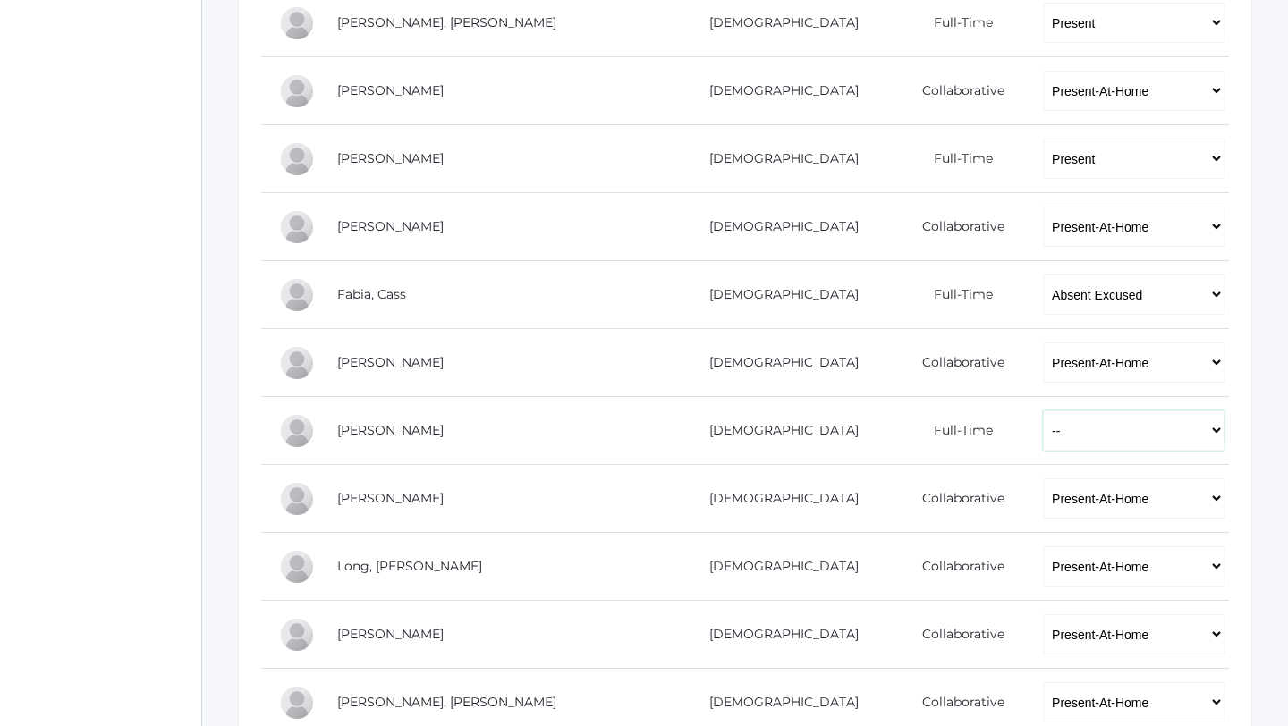
click at [1043, 437] on select "-- Present Present-At-Home Tardy Excused Tardy Unexcused Absent Excused Absent …" at bounding box center [1134, 430] width 182 height 40
select select "P"
click at [1043, 410] on select "-- Present Present-At-Home Tardy Excused Tardy Unexcused Absent Excused Absent …" at bounding box center [1134, 430] width 182 height 40
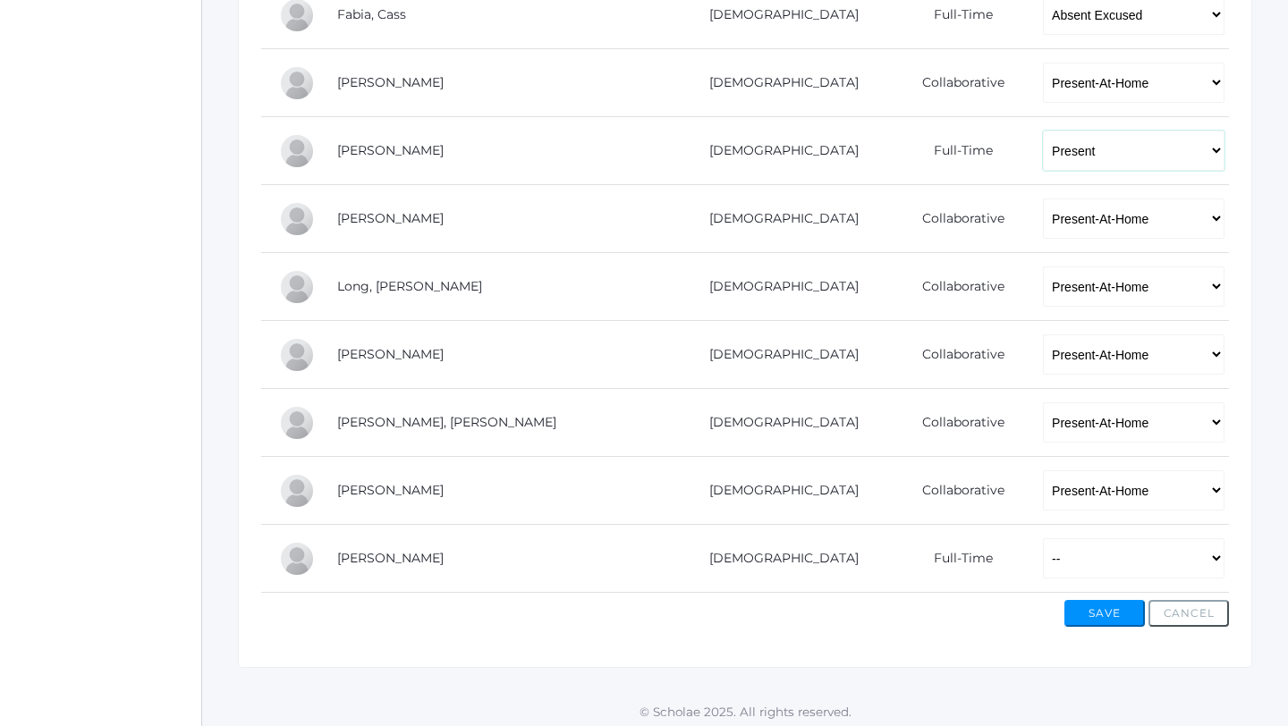
scroll to position [1016, 0]
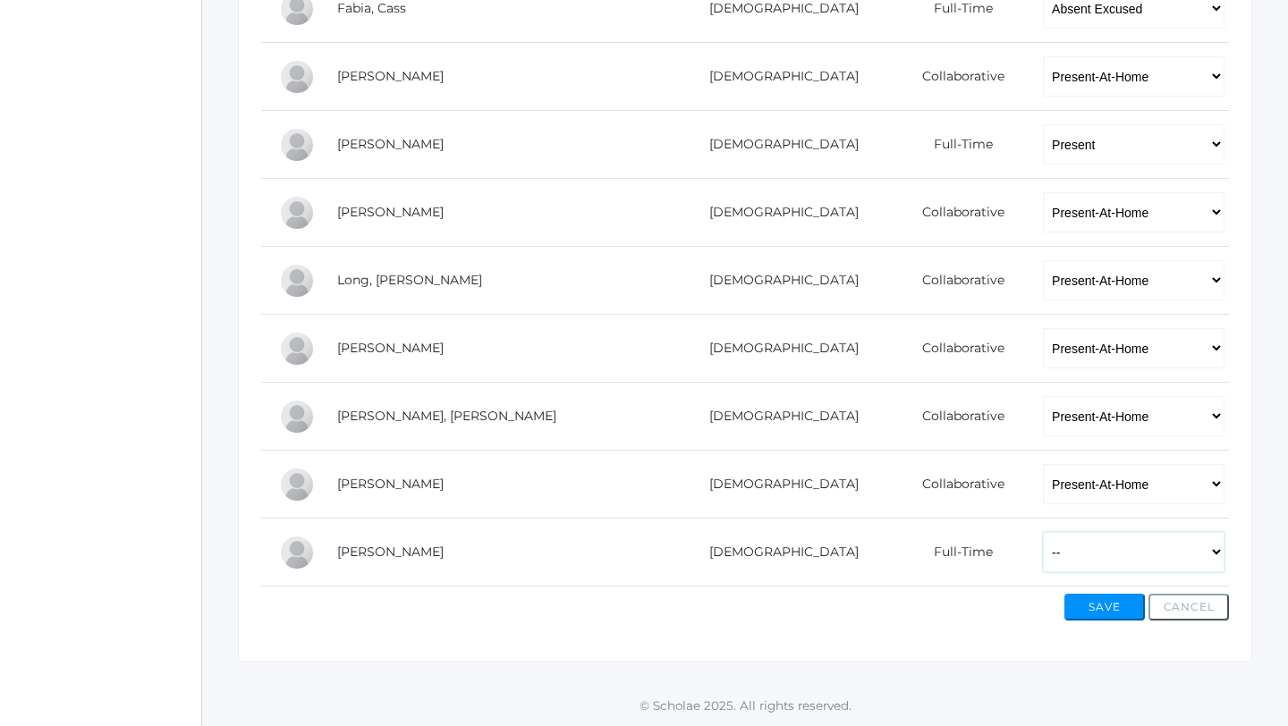
click at [1043, 541] on select "-- Present Present-At-Home Tardy Excused Tardy Unexcused Absent Excused Absent …" at bounding box center [1134, 552] width 182 height 40
select select "P"
click at [1043, 532] on select "-- Present Present-At-Home Tardy Excused Tardy Unexcused Absent Excused Absent …" at bounding box center [1134, 552] width 182 height 40
click at [1108, 605] on button "Save" at bounding box center [1104, 607] width 80 height 27
